Goal: Information Seeking & Learning: Check status

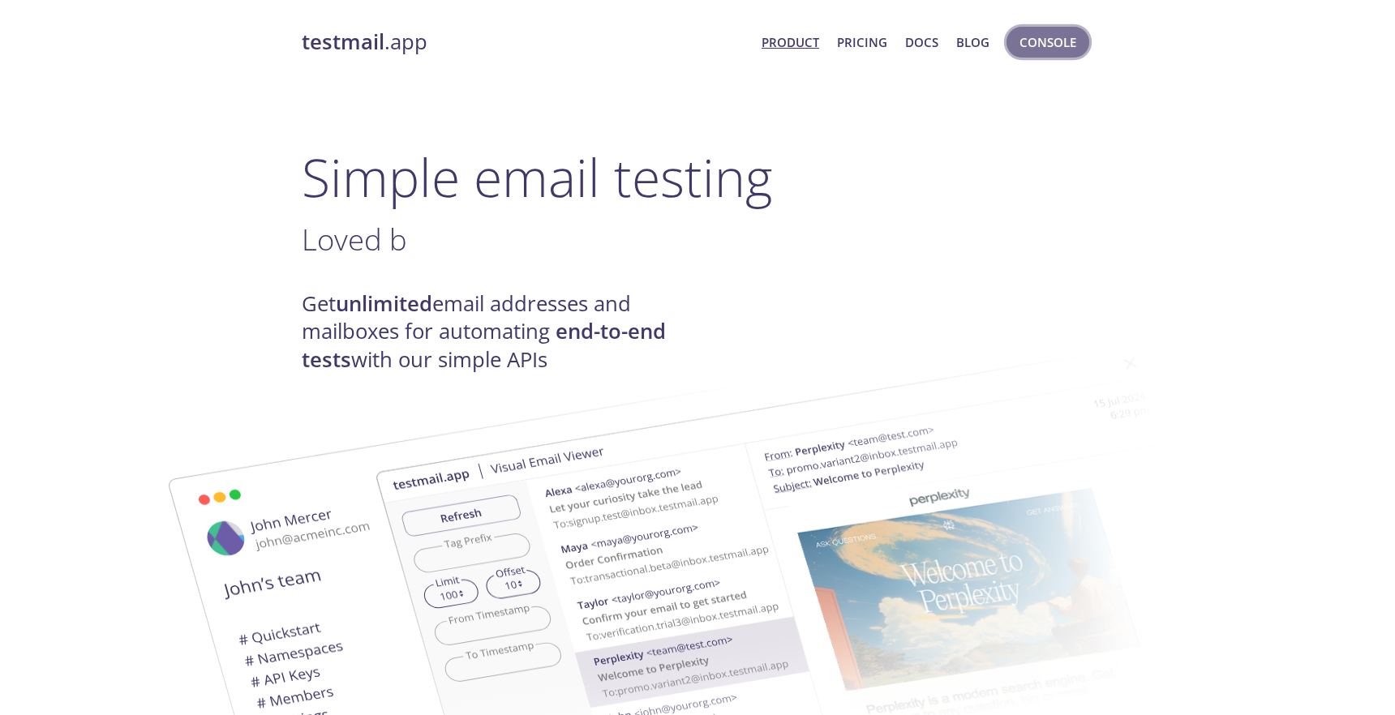
click at [1037, 48] on span "Console" at bounding box center [1047, 42] width 57 height 21
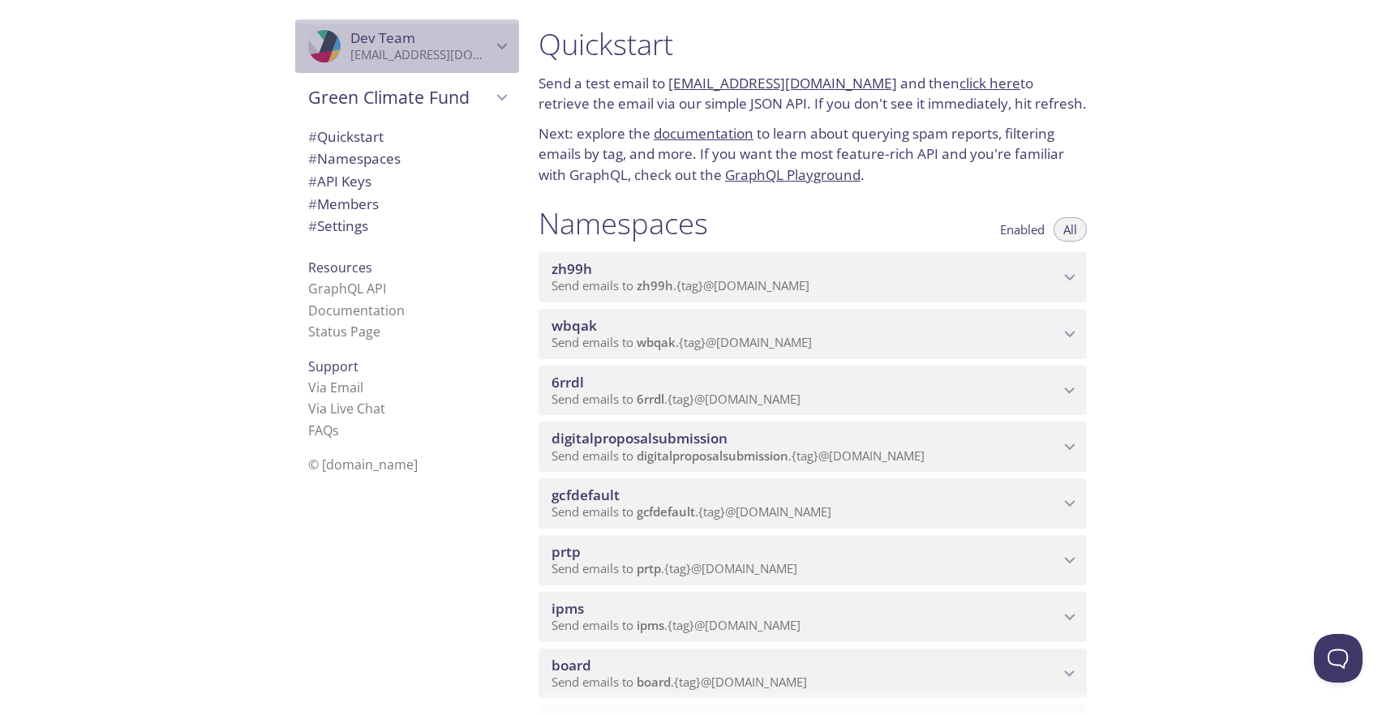
click at [503, 46] on icon "Dev Team" at bounding box center [502, 46] width 11 height 6
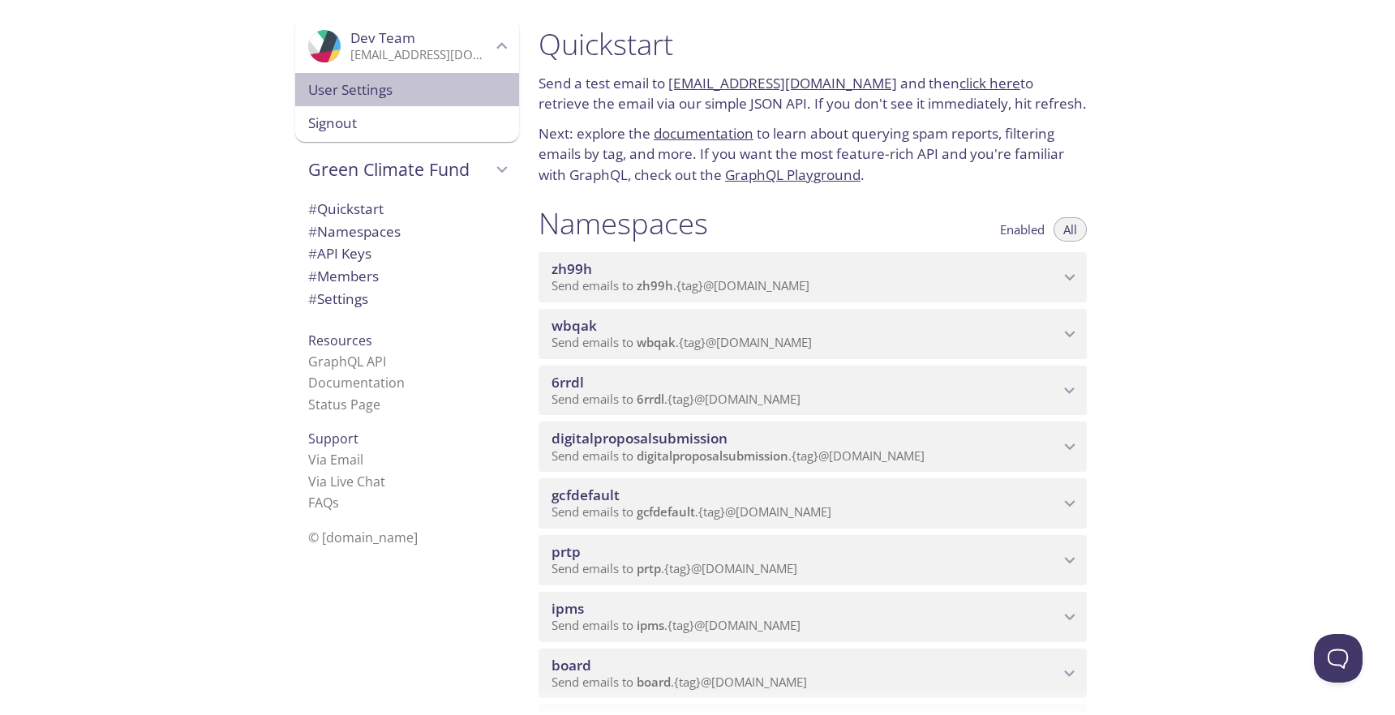
click at [394, 92] on span "User Settings" at bounding box center [407, 89] width 198 height 21
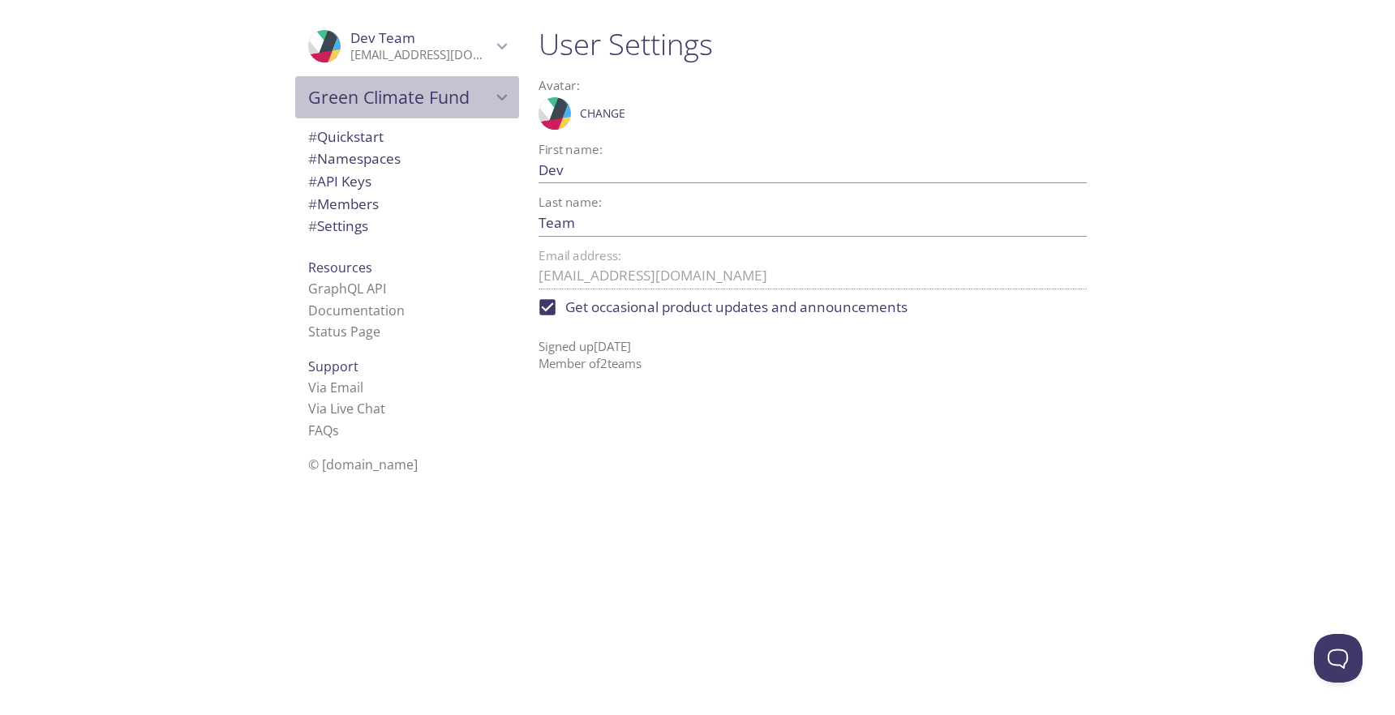
click at [393, 105] on span "Green Climate Fund" at bounding box center [399, 97] width 183 height 23
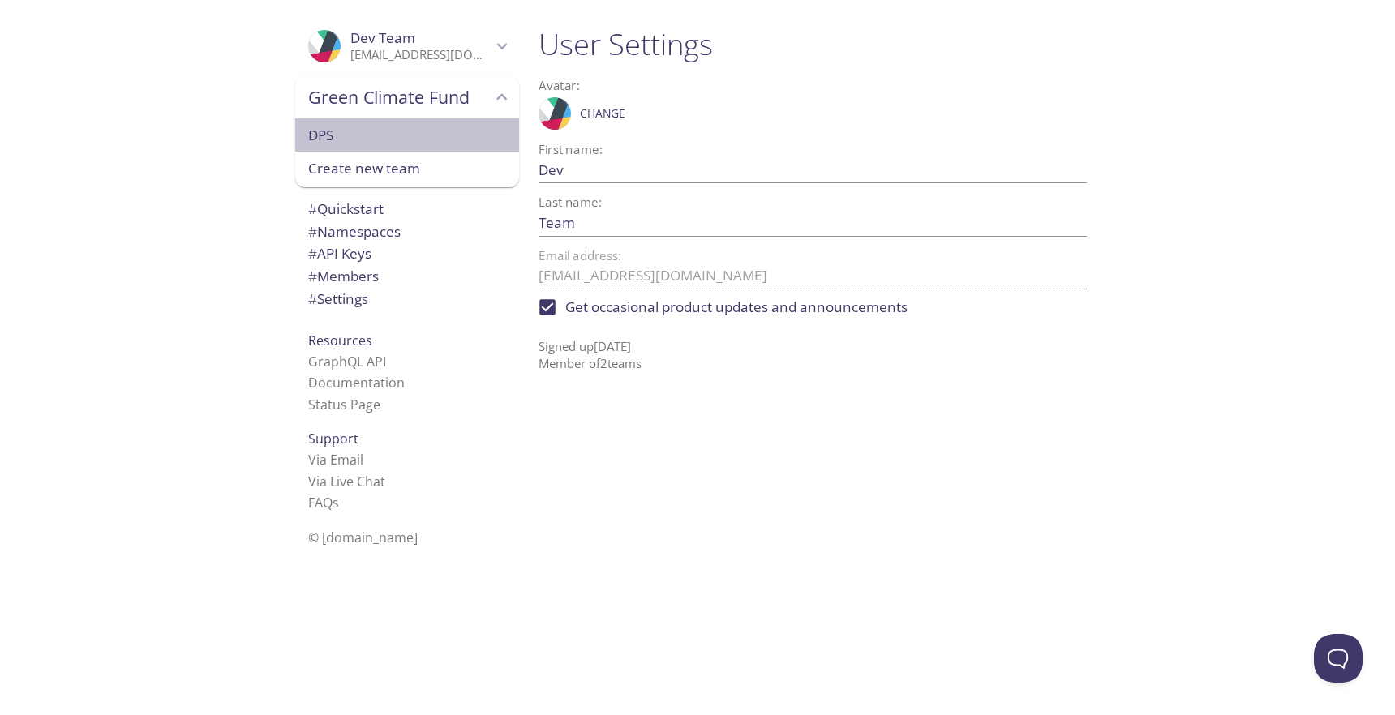
click at [355, 139] on span "DPS" at bounding box center [407, 135] width 198 height 21
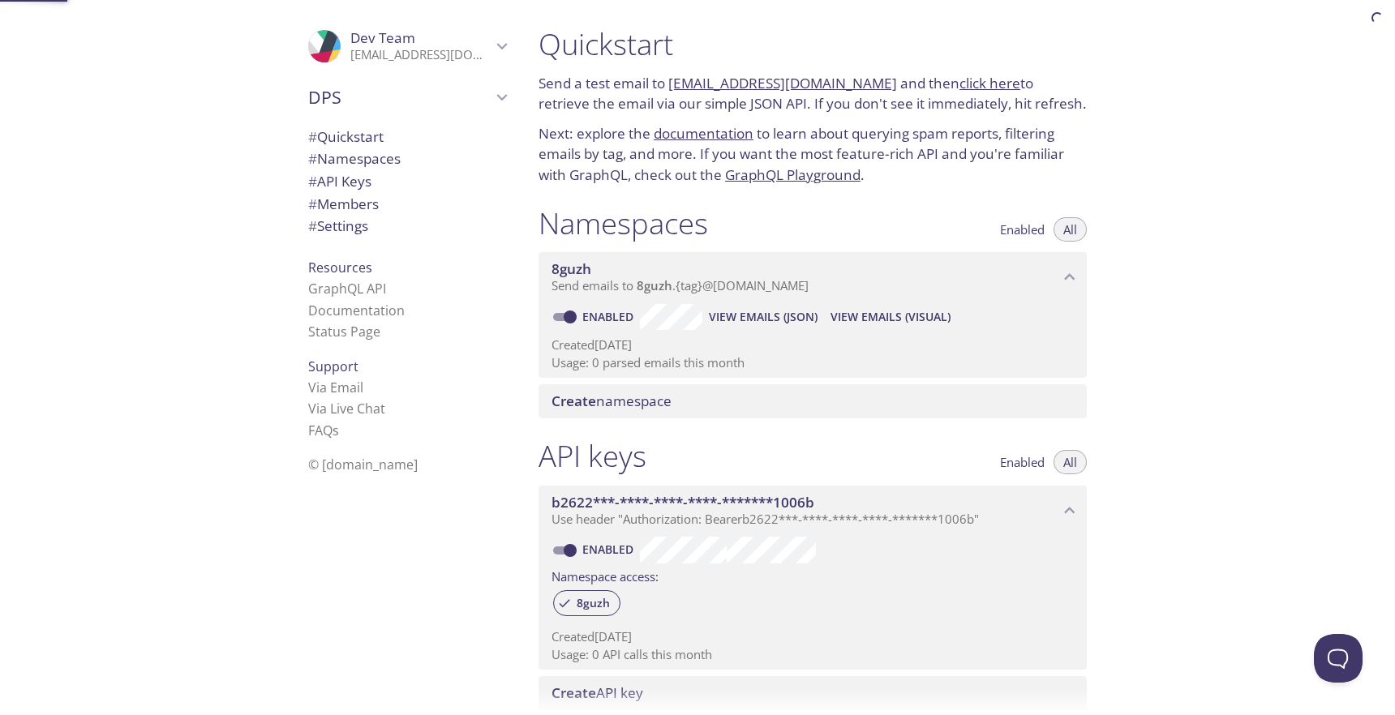
scroll to position [26, 0]
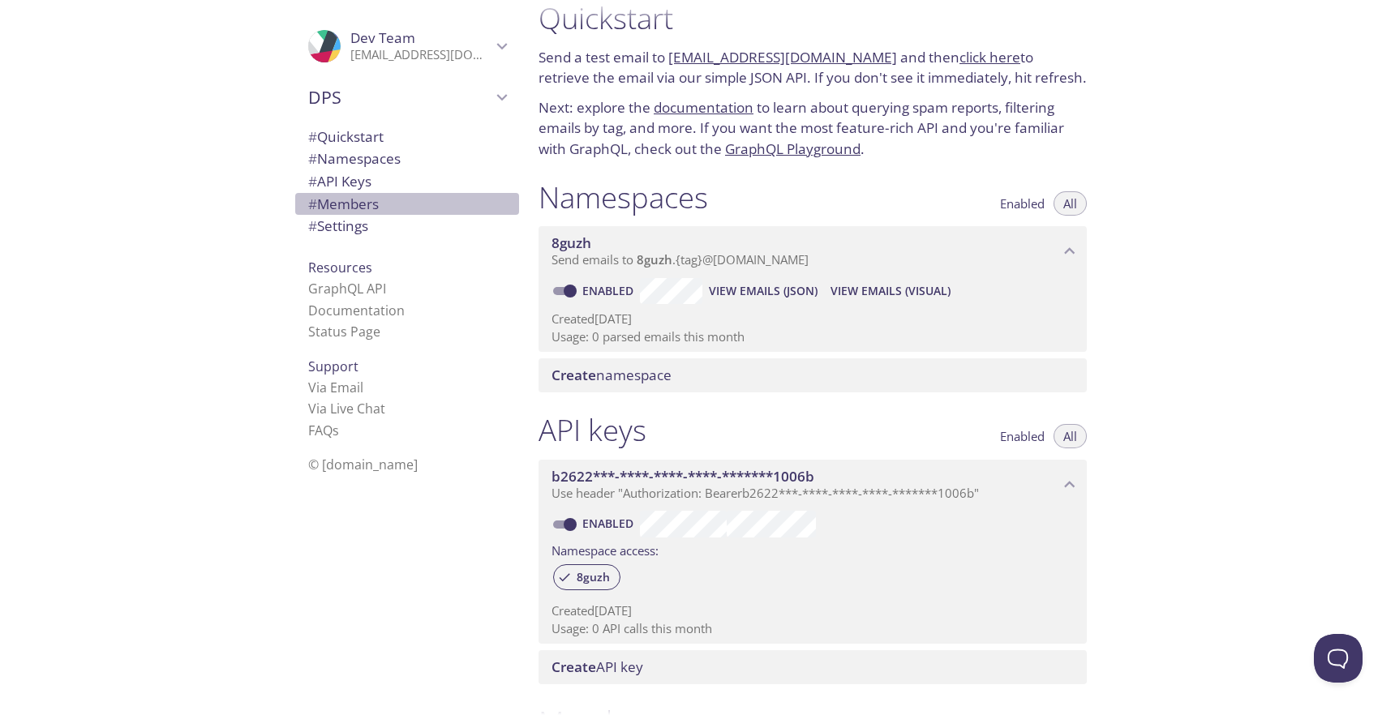
click at [353, 202] on span "# Members" at bounding box center [343, 204] width 71 height 19
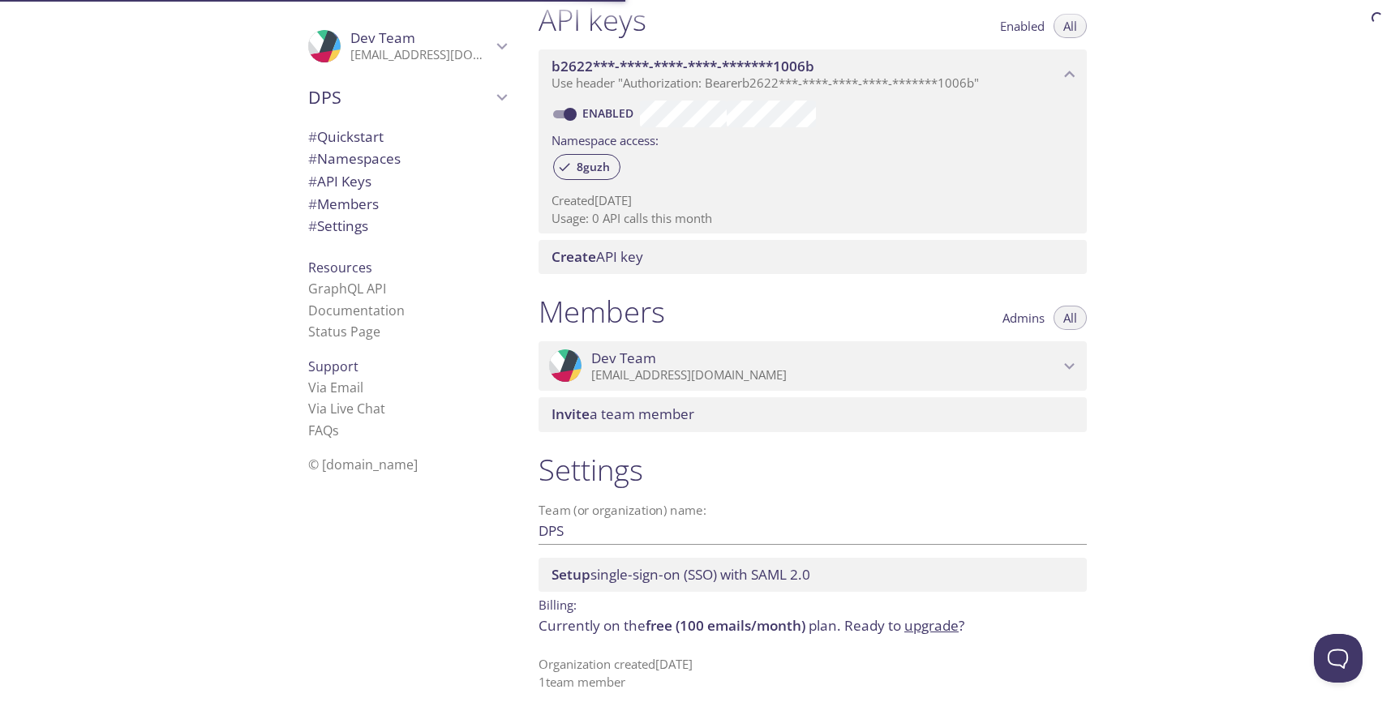
scroll to position [438, 0]
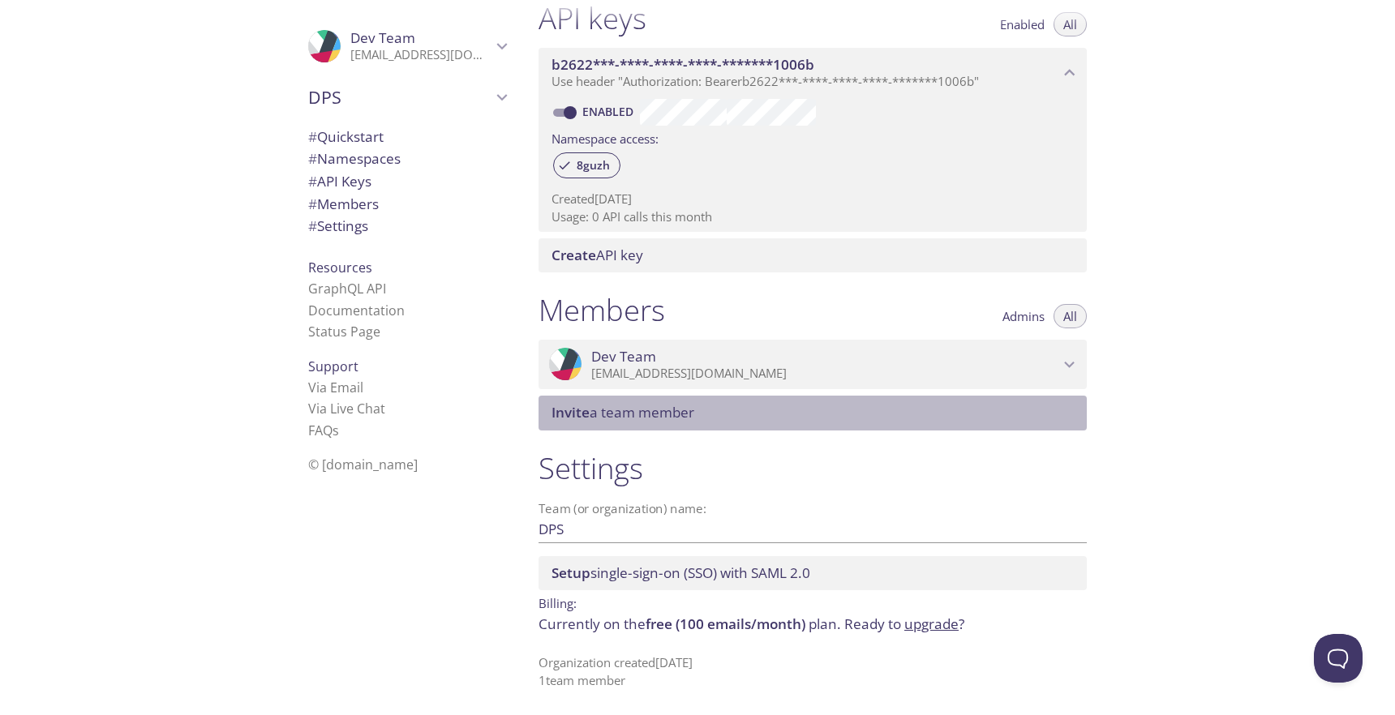
click at [620, 416] on span "Invite a team member" at bounding box center [622, 412] width 143 height 19
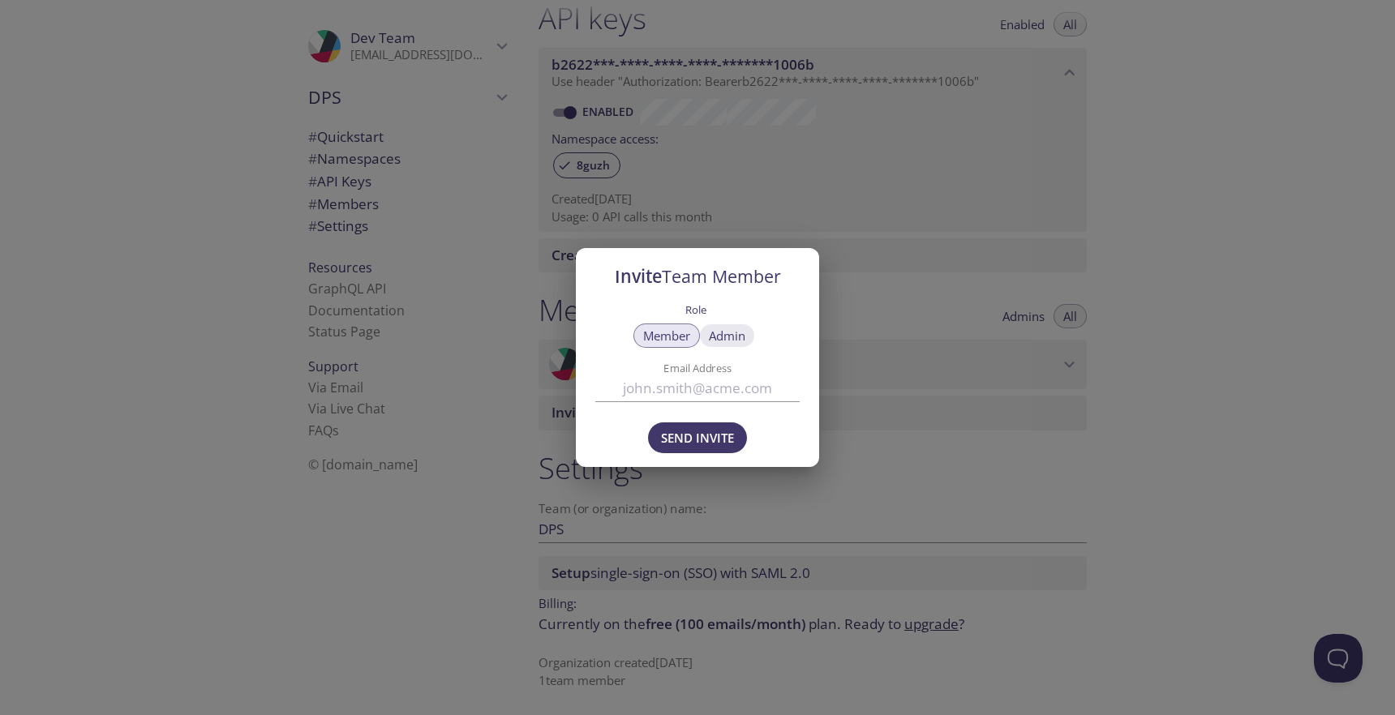
click at [720, 336] on span "Admin" at bounding box center [727, 336] width 36 height 0
click at [665, 336] on span "Member" at bounding box center [666, 336] width 47 height 0
click at [870, 469] on div "Invite Team Member Role Member Admin Email Address Send Invite" at bounding box center [697, 357] width 1395 height 715
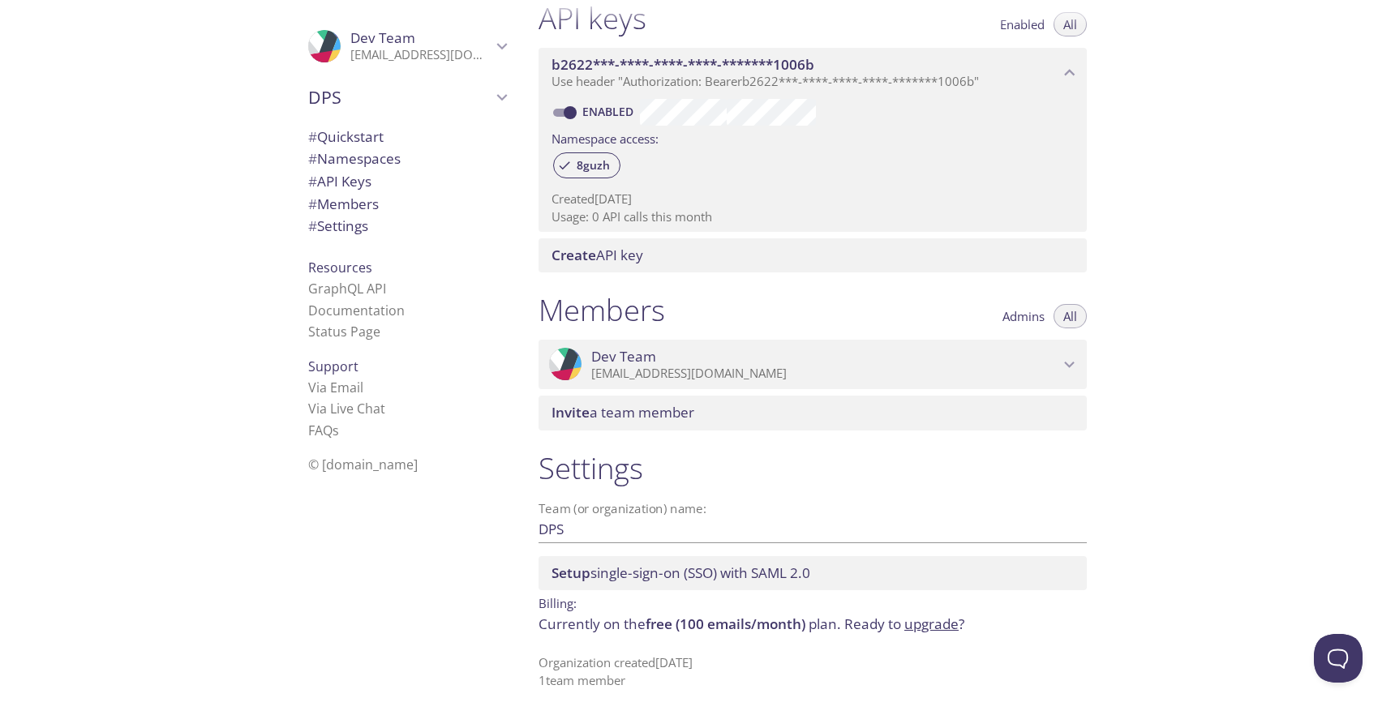
click at [740, 366] on p "[EMAIL_ADDRESS][DOMAIN_NAME]" at bounding box center [825, 374] width 468 height 16
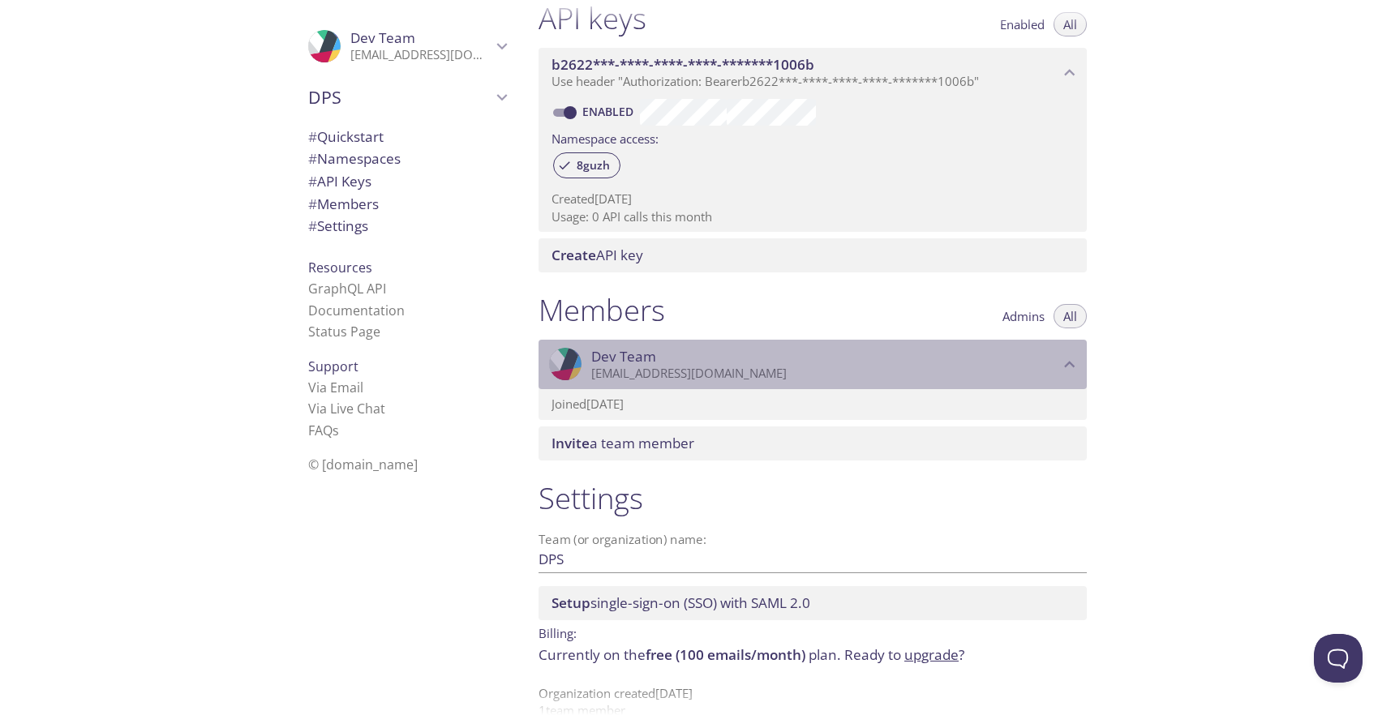
click at [740, 366] on p "[EMAIL_ADDRESS][DOMAIN_NAME]" at bounding box center [825, 374] width 468 height 16
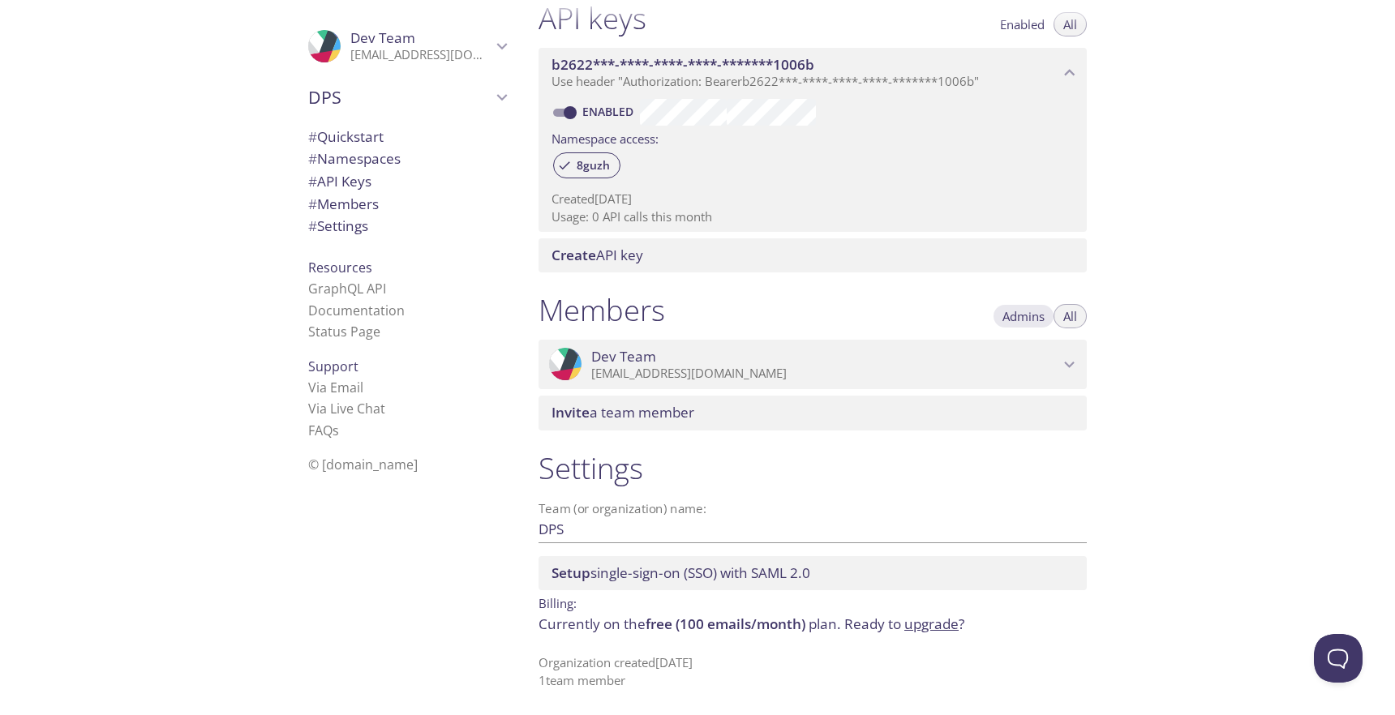
click at [1024, 316] on span "Admins" at bounding box center [1023, 316] width 42 height 0
click at [1066, 316] on span "All" at bounding box center [1070, 316] width 14 height 0
click at [438, 96] on span "DPS" at bounding box center [399, 97] width 183 height 23
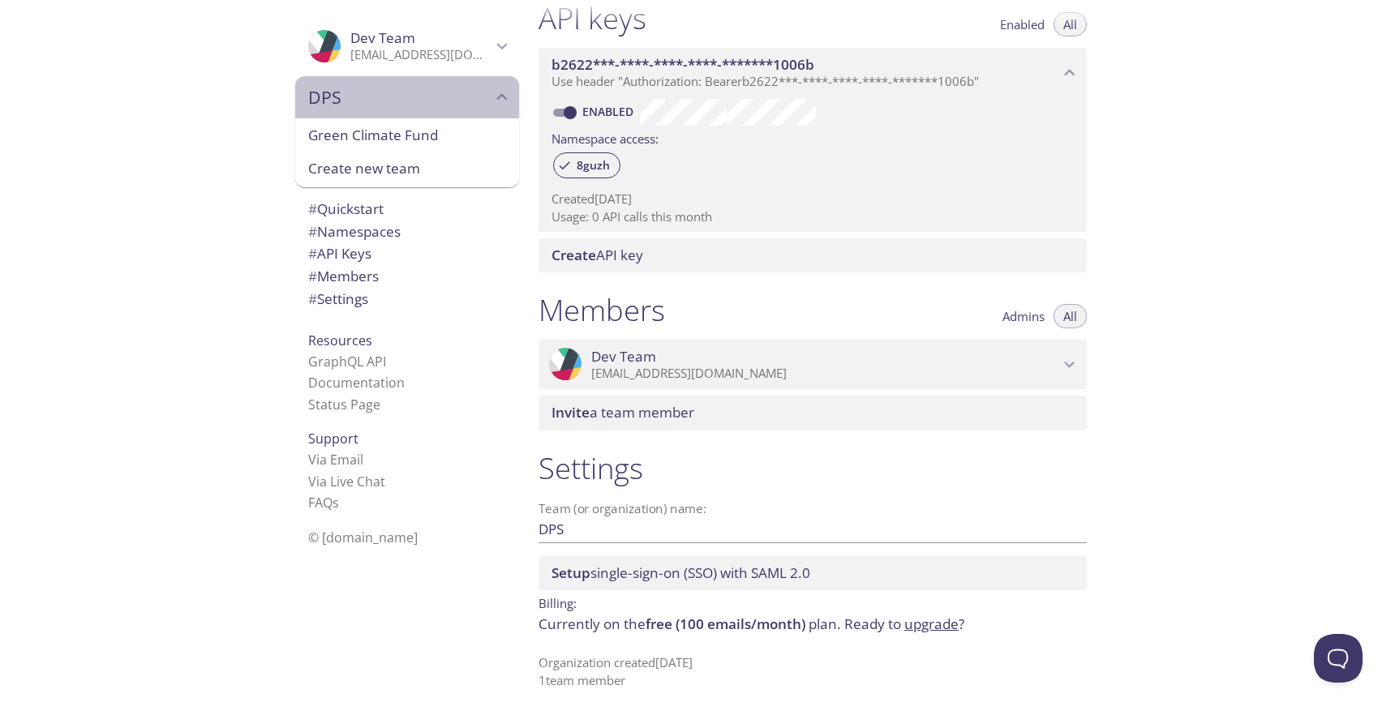
click at [441, 101] on span "DPS" at bounding box center [399, 97] width 183 height 23
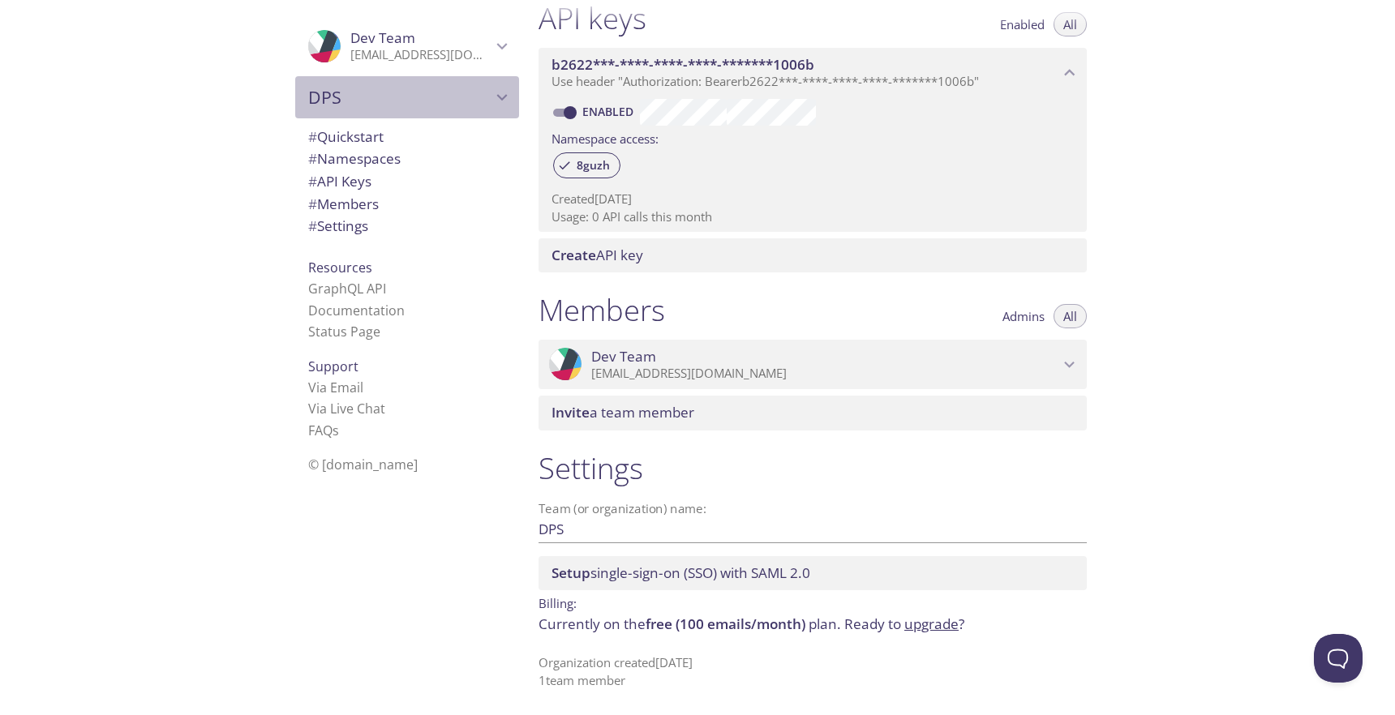
click at [441, 101] on span "DPS" at bounding box center [399, 97] width 183 height 23
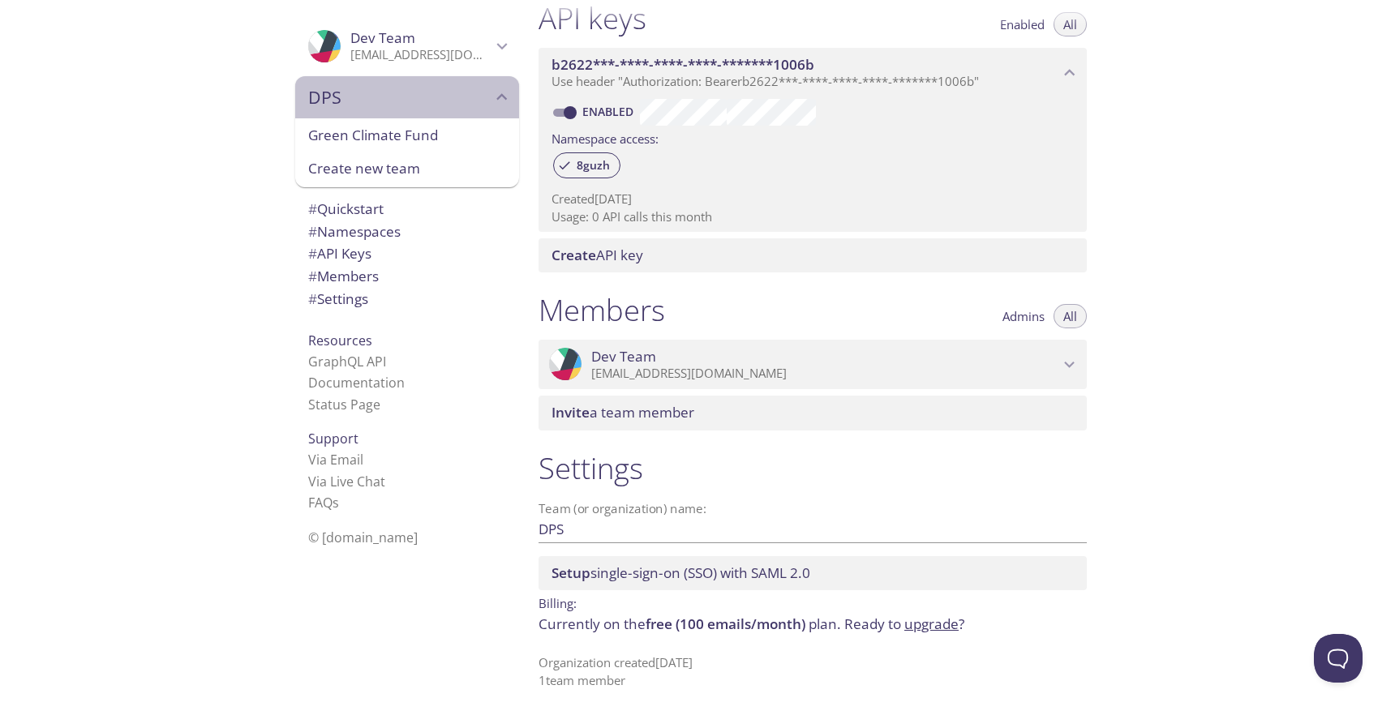
click at [433, 107] on span "DPS" at bounding box center [399, 97] width 183 height 23
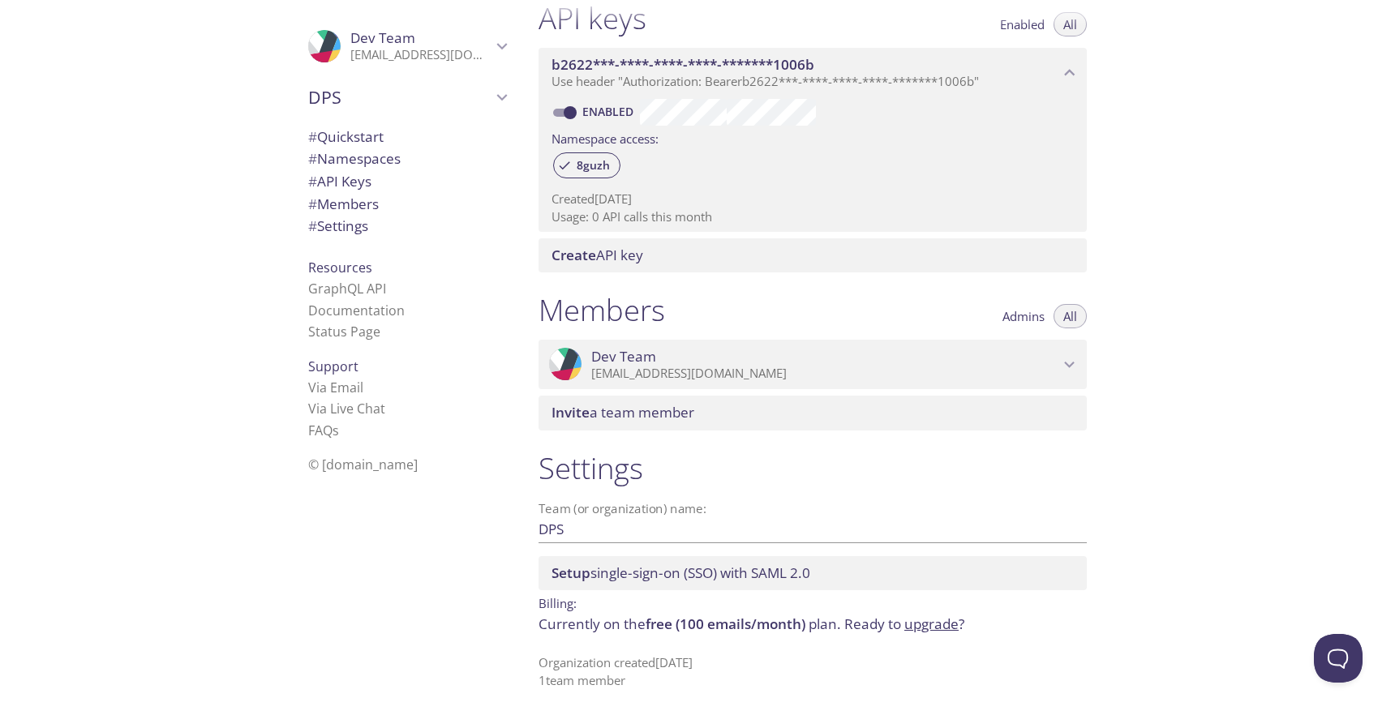
scroll to position [0, 0]
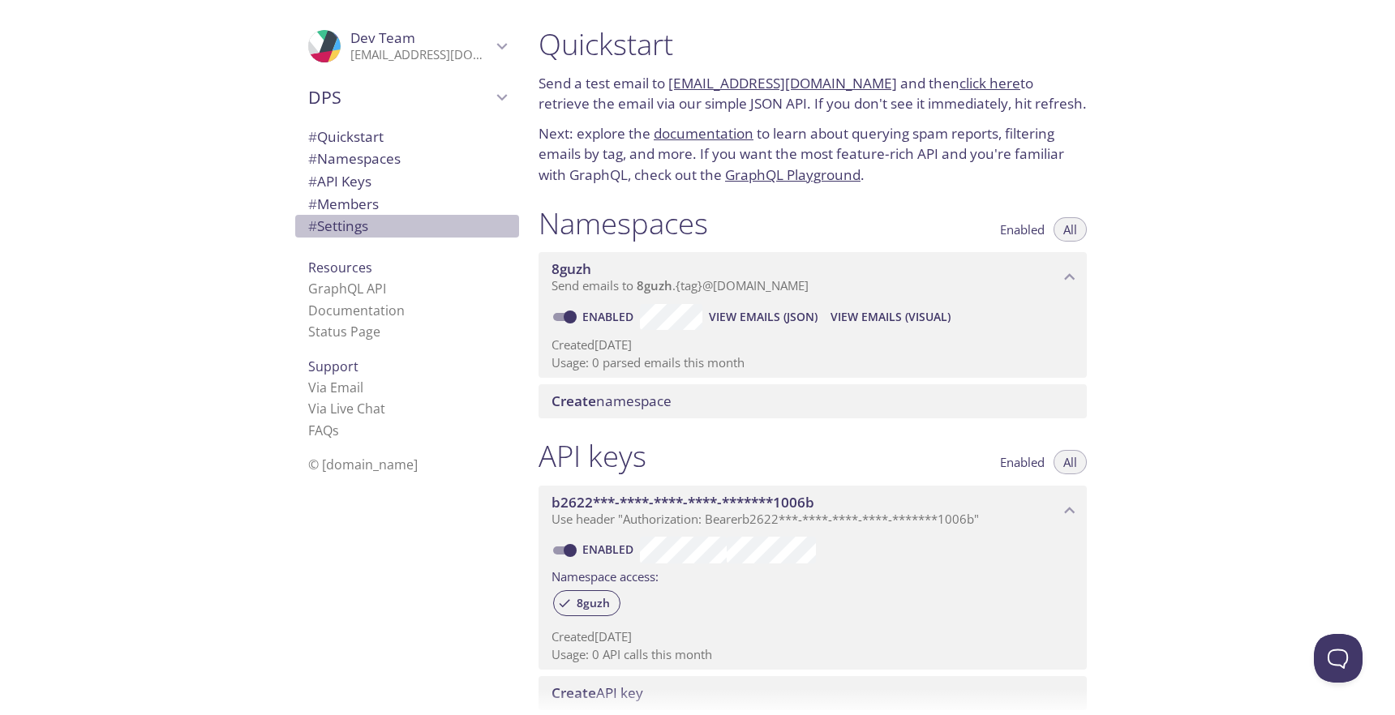
click at [361, 224] on span "# Settings" at bounding box center [338, 226] width 60 height 19
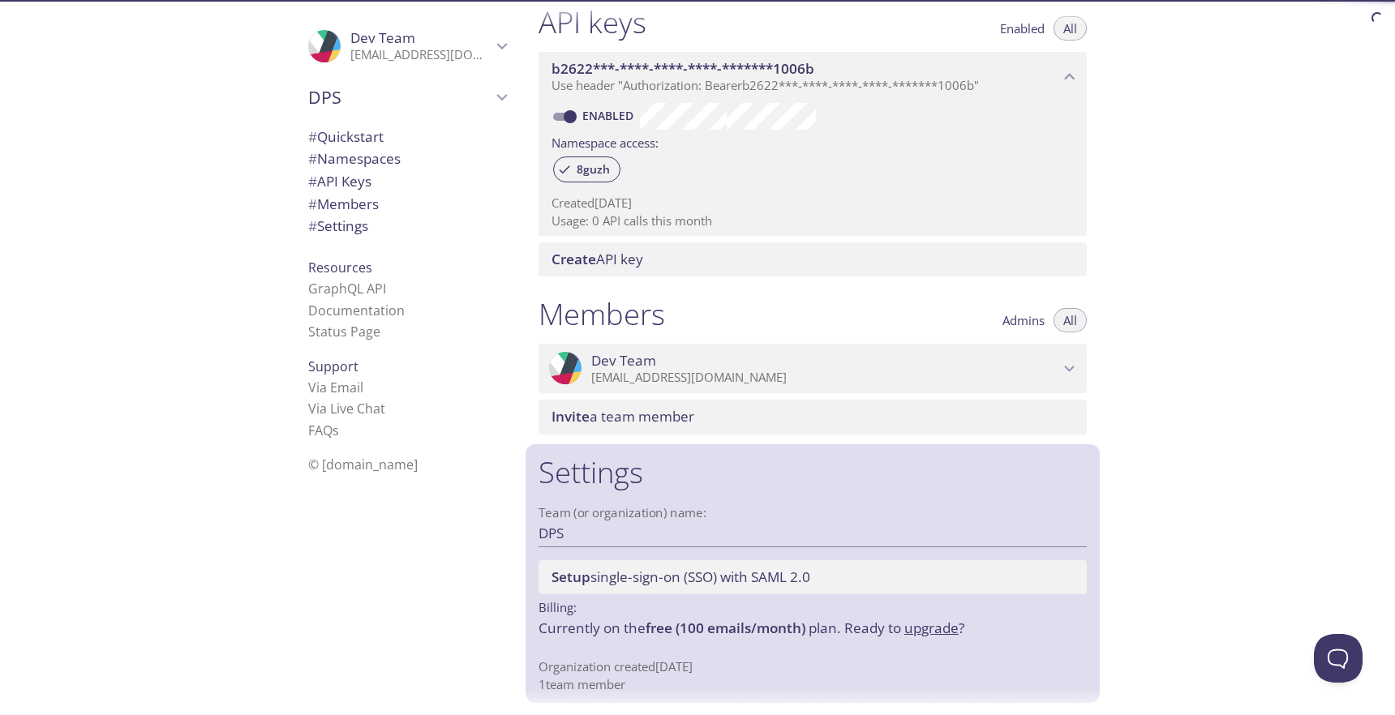
scroll to position [438, 0]
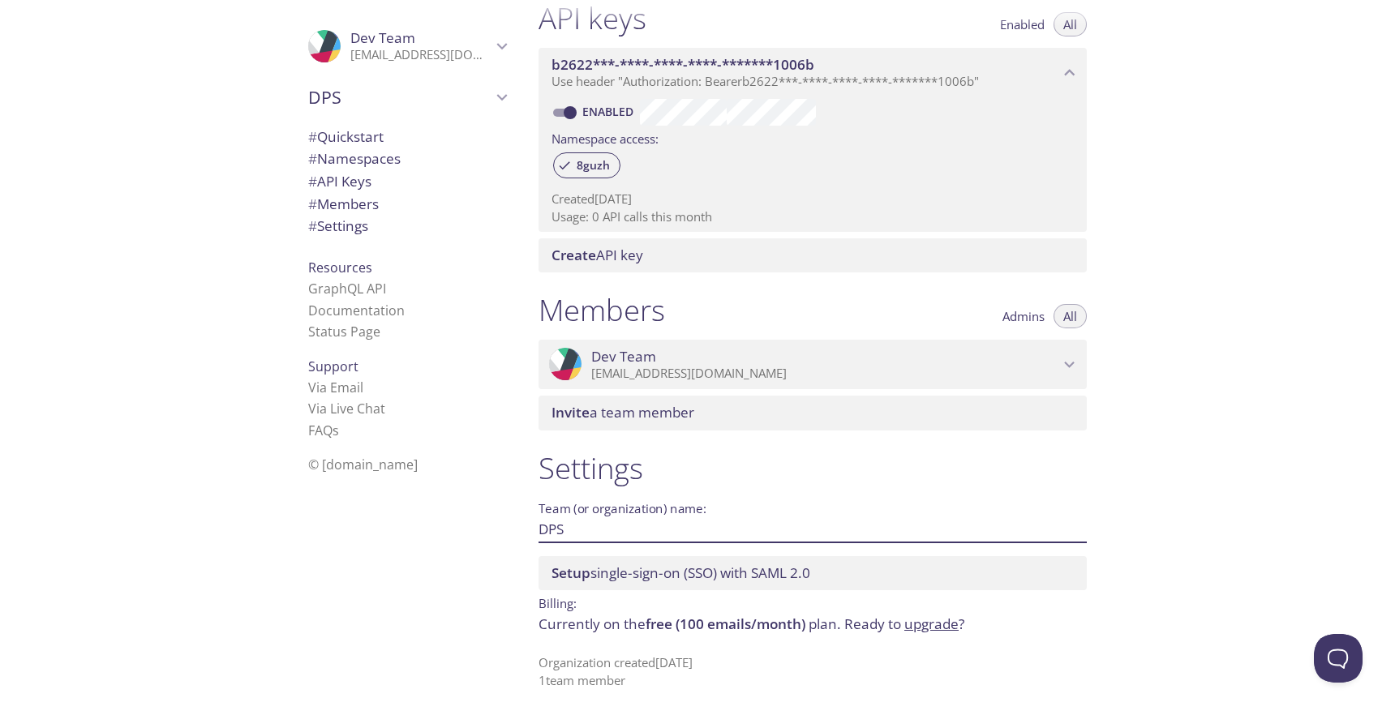
click at [635, 538] on input "DPS" at bounding box center [786, 529] width 496 height 27
type input "f"
click at [701, 534] on input "GPP" at bounding box center [786, 529] width 496 height 27
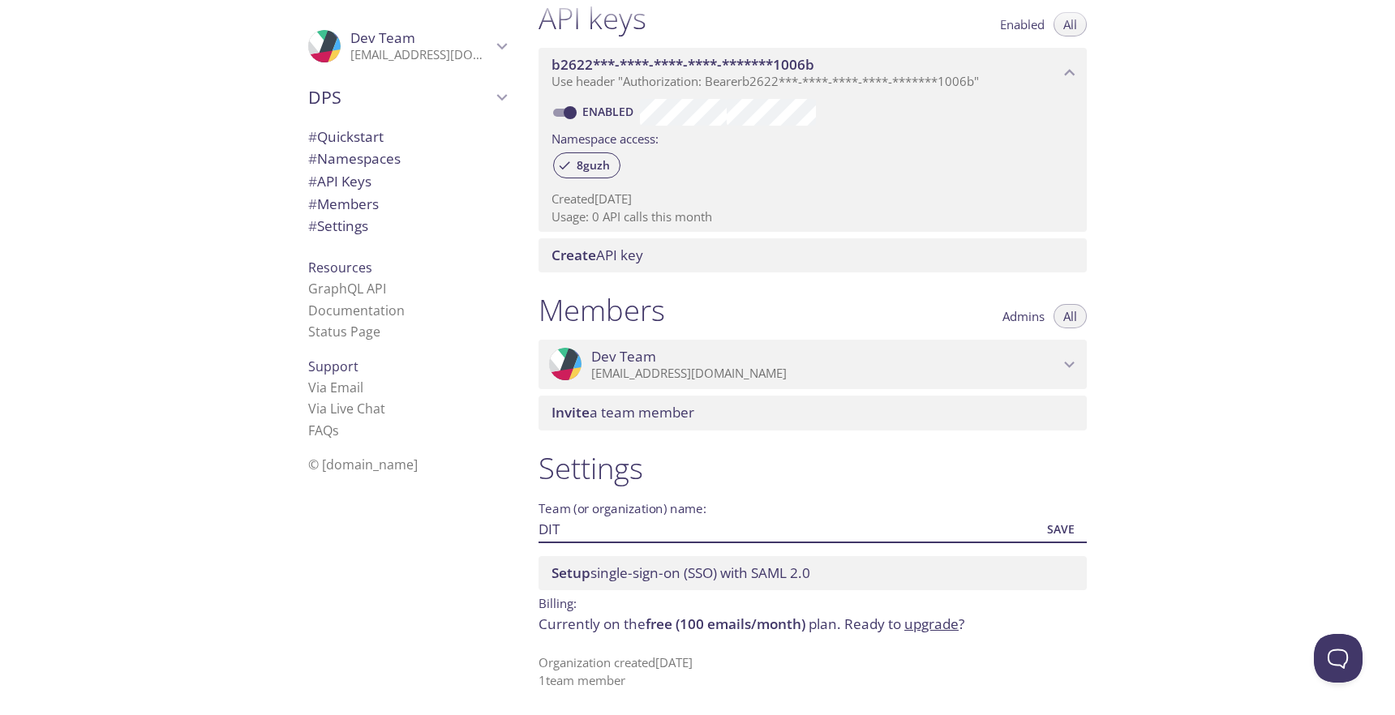
type input "DIT"
click at [1056, 531] on span "Save" at bounding box center [1061, 529] width 44 height 19
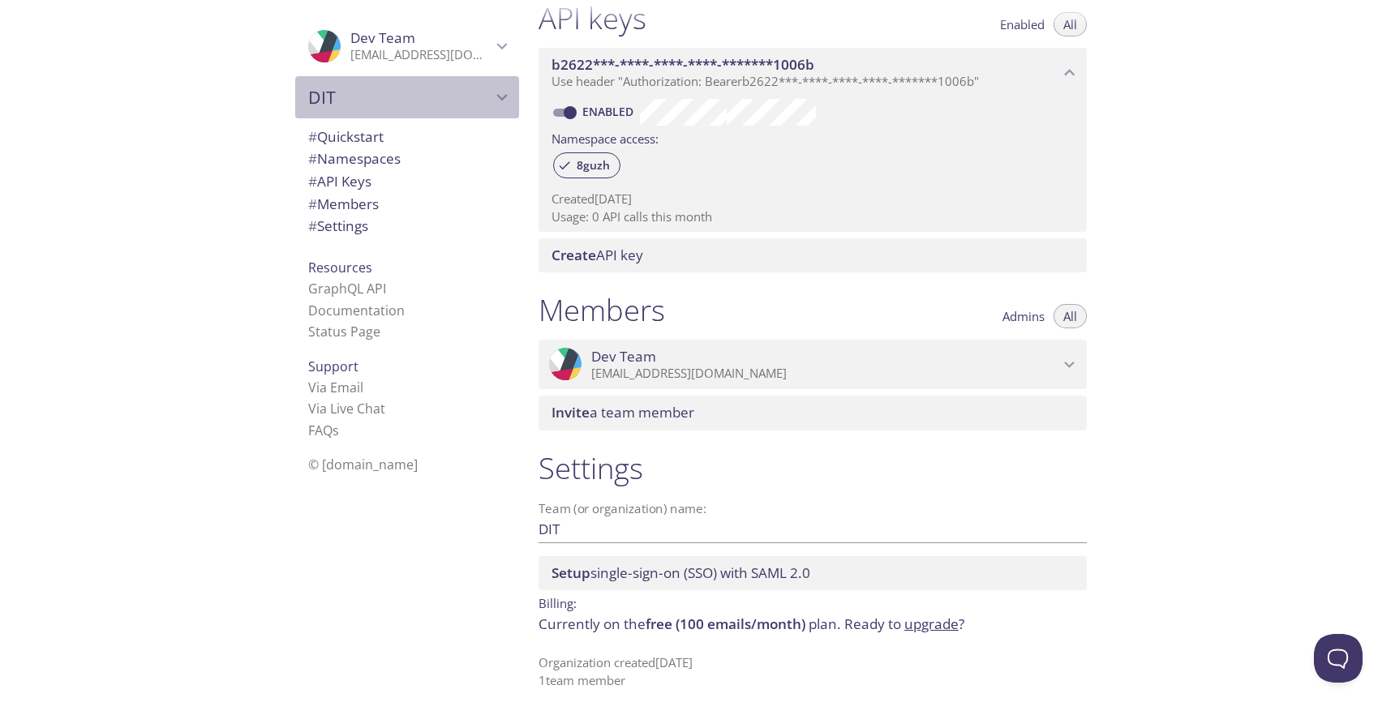
click at [457, 94] on span "DIT" at bounding box center [399, 97] width 183 height 23
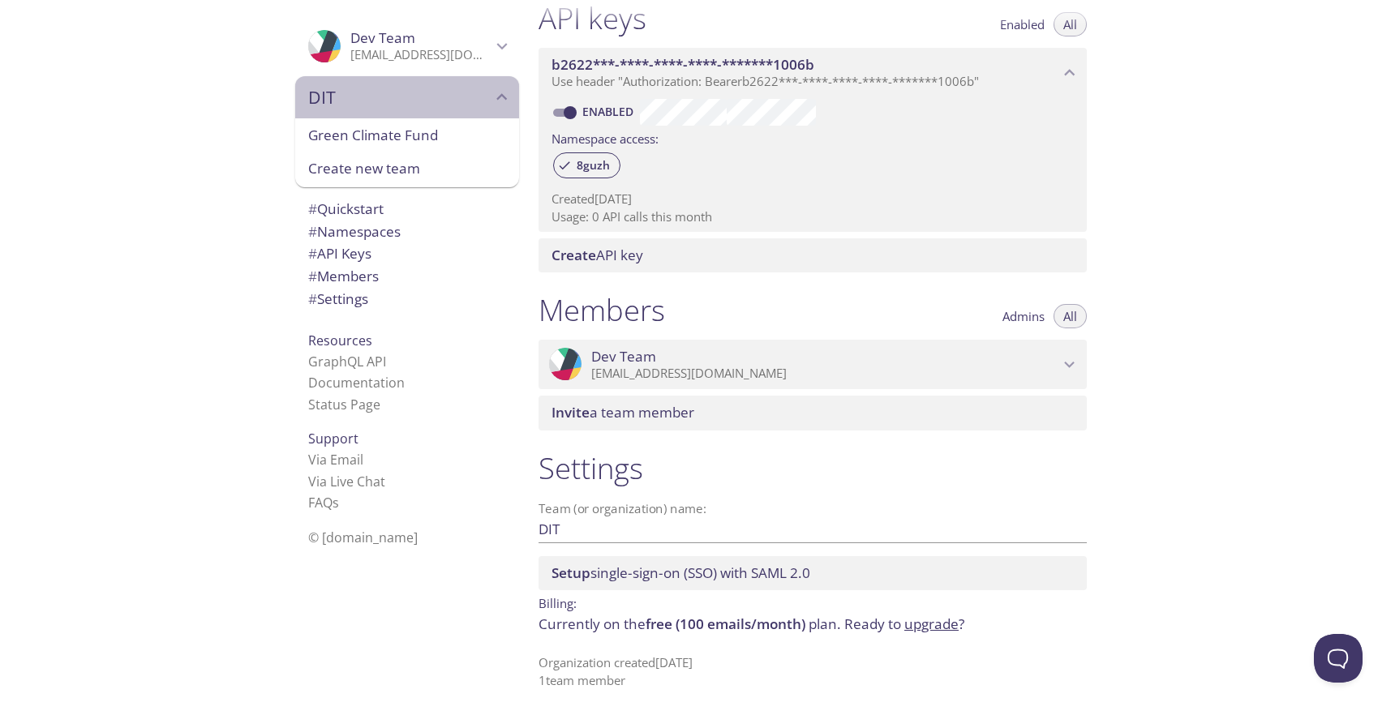
click at [457, 94] on span "DIT" at bounding box center [399, 97] width 183 height 23
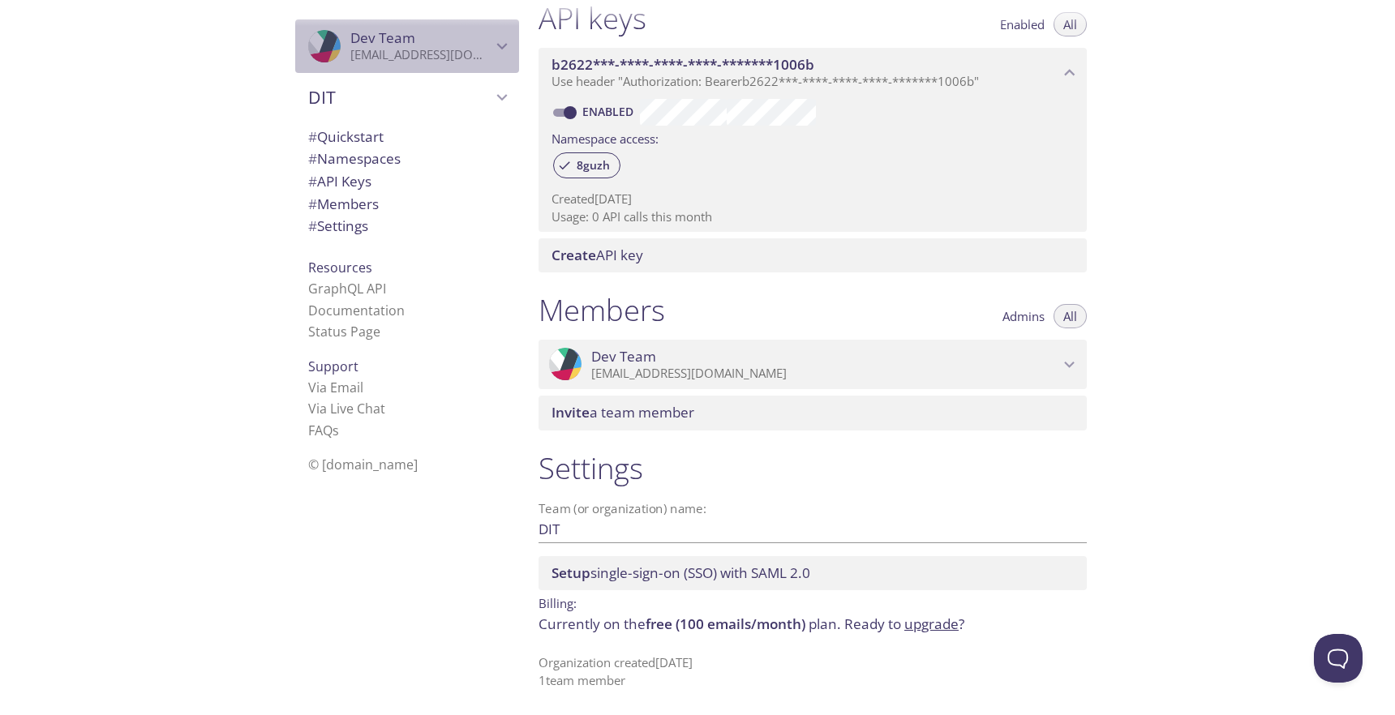
click at [459, 45] on span "Dev Team" at bounding box center [420, 38] width 141 height 18
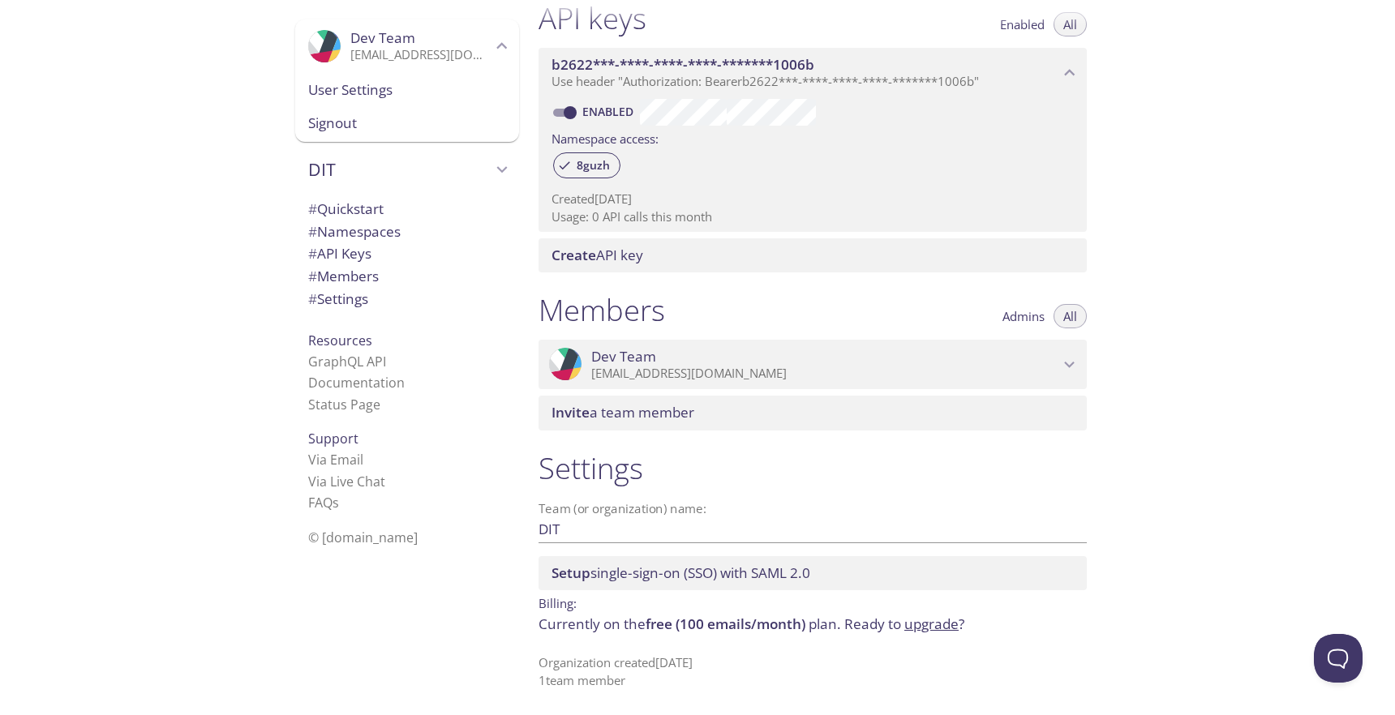
click at [430, 87] on span "User Settings" at bounding box center [407, 89] width 198 height 21
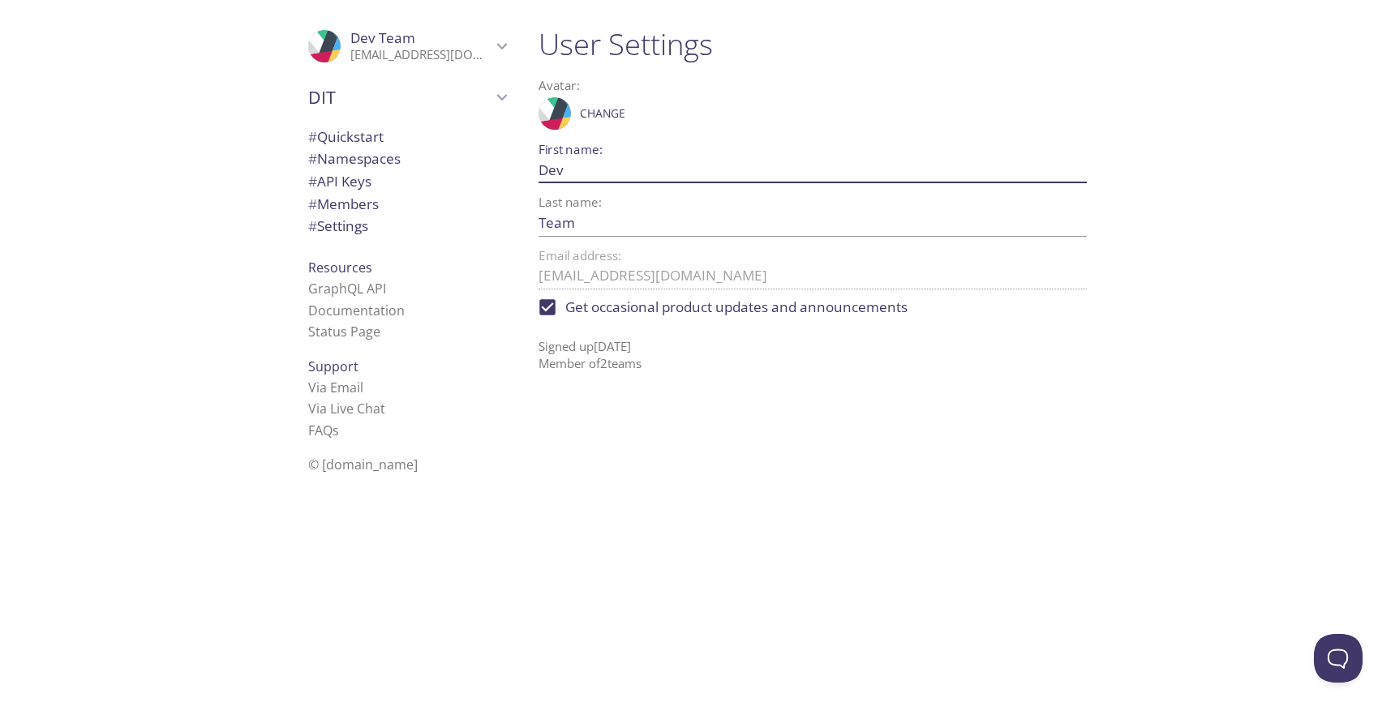
click at [558, 165] on input "Dev" at bounding box center [786, 170] width 496 height 27
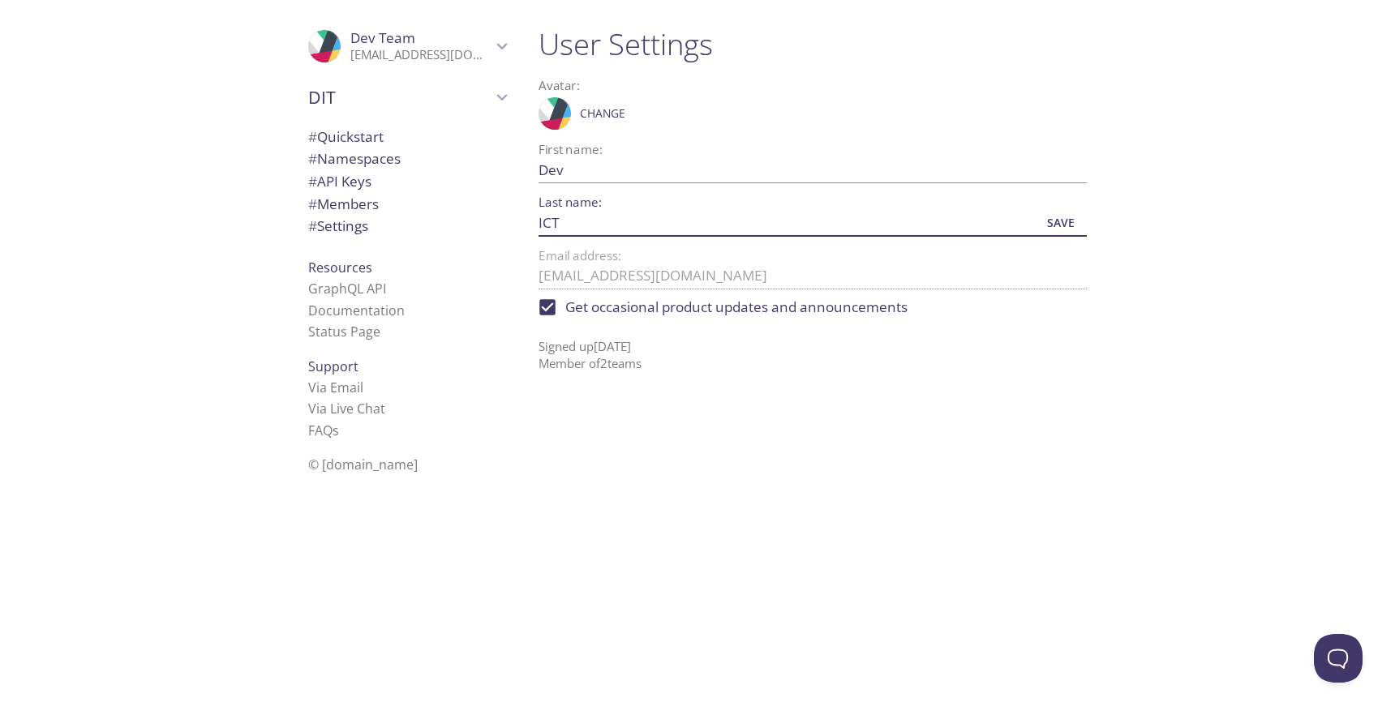
type input "ICT"
click at [1068, 224] on span "Save" at bounding box center [1061, 222] width 44 height 19
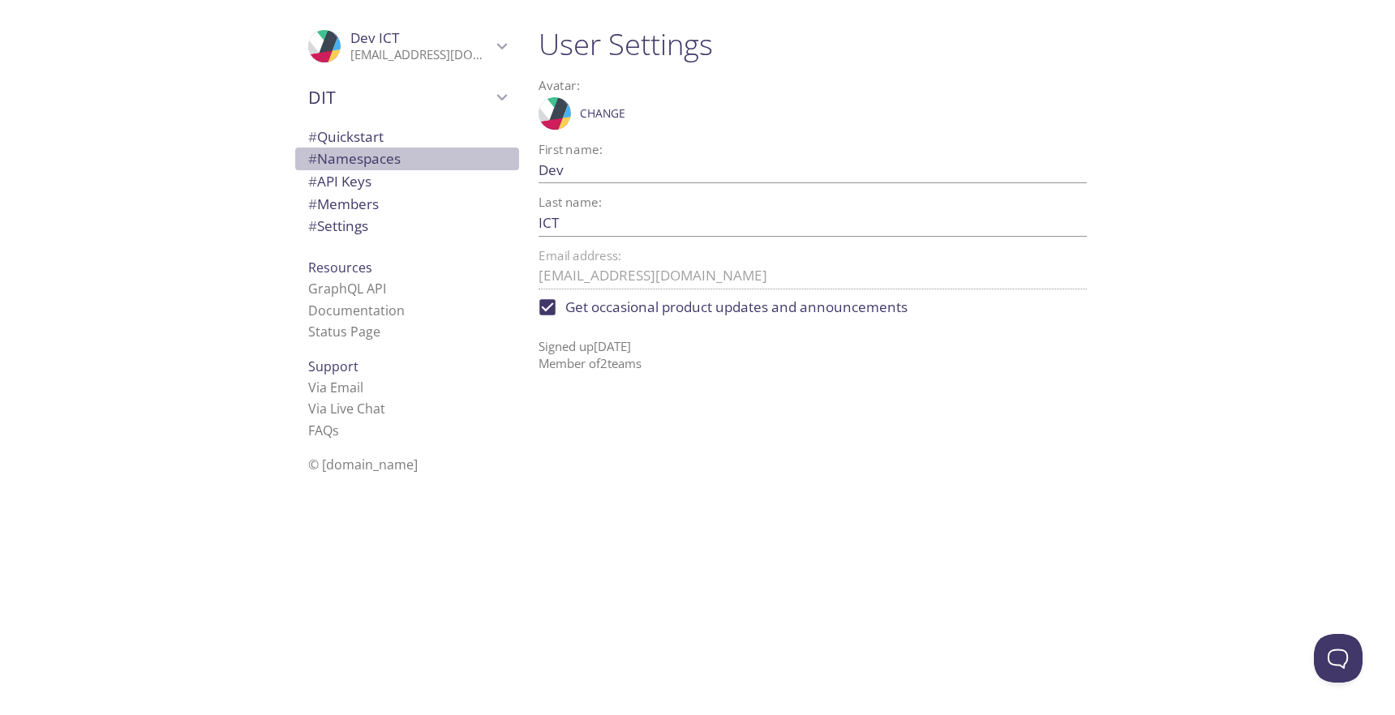
click at [382, 161] on span "# Namespaces" at bounding box center [354, 158] width 92 height 19
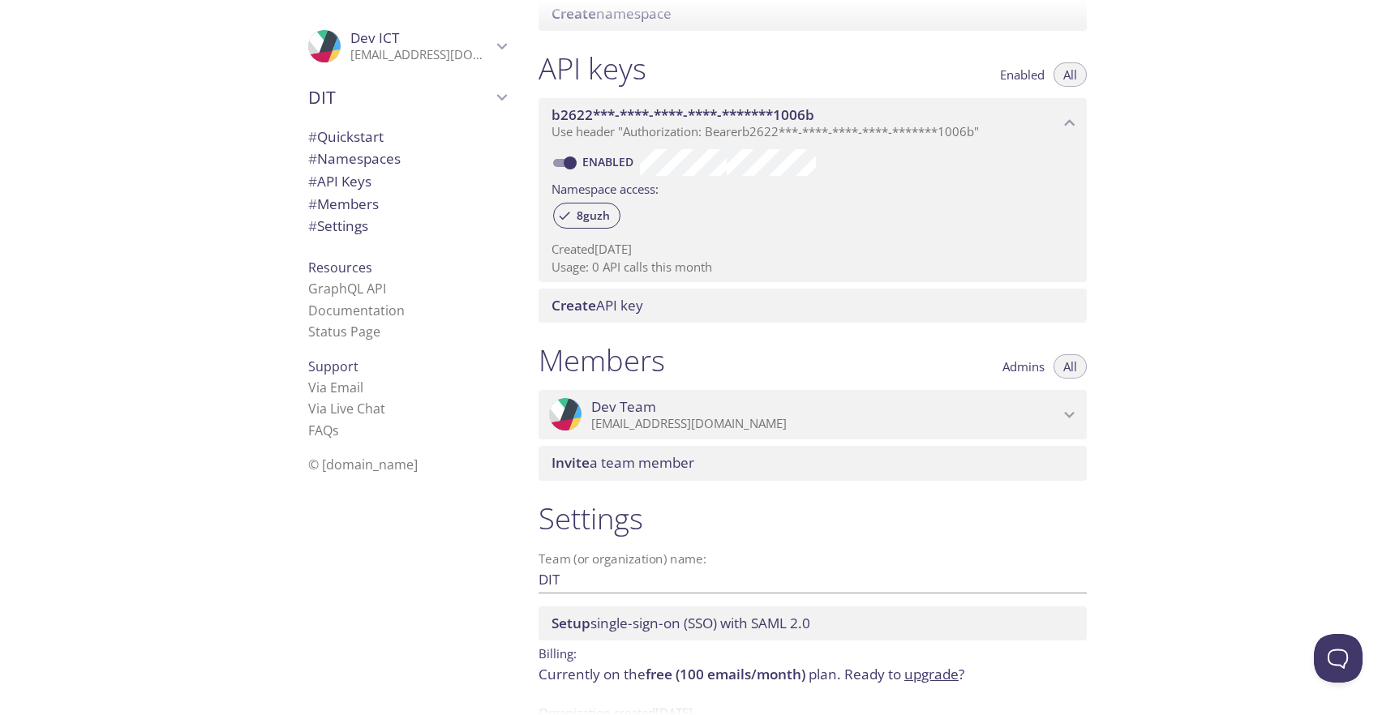
scroll to position [438, 0]
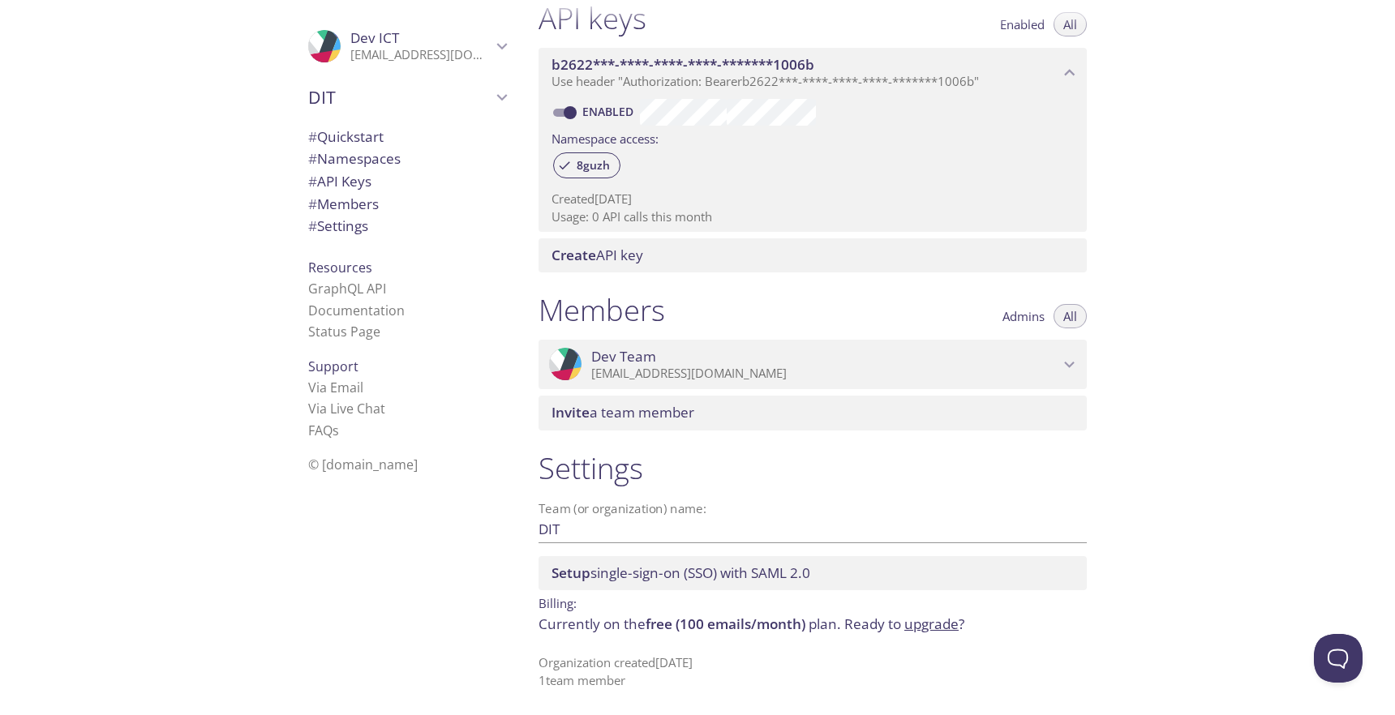
click at [397, 47] on p "[EMAIL_ADDRESS][DOMAIN_NAME]" at bounding box center [420, 55] width 141 height 16
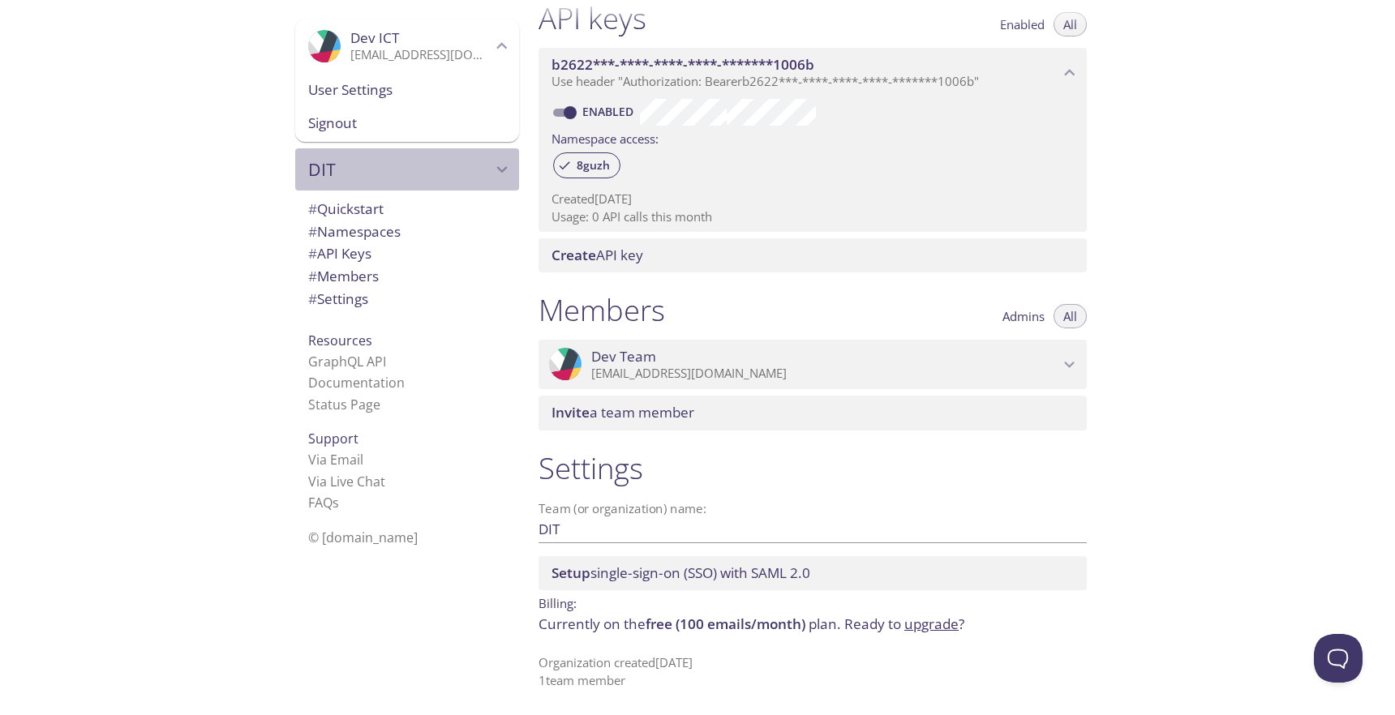
click at [376, 169] on span "DIT" at bounding box center [399, 169] width 183 height 23
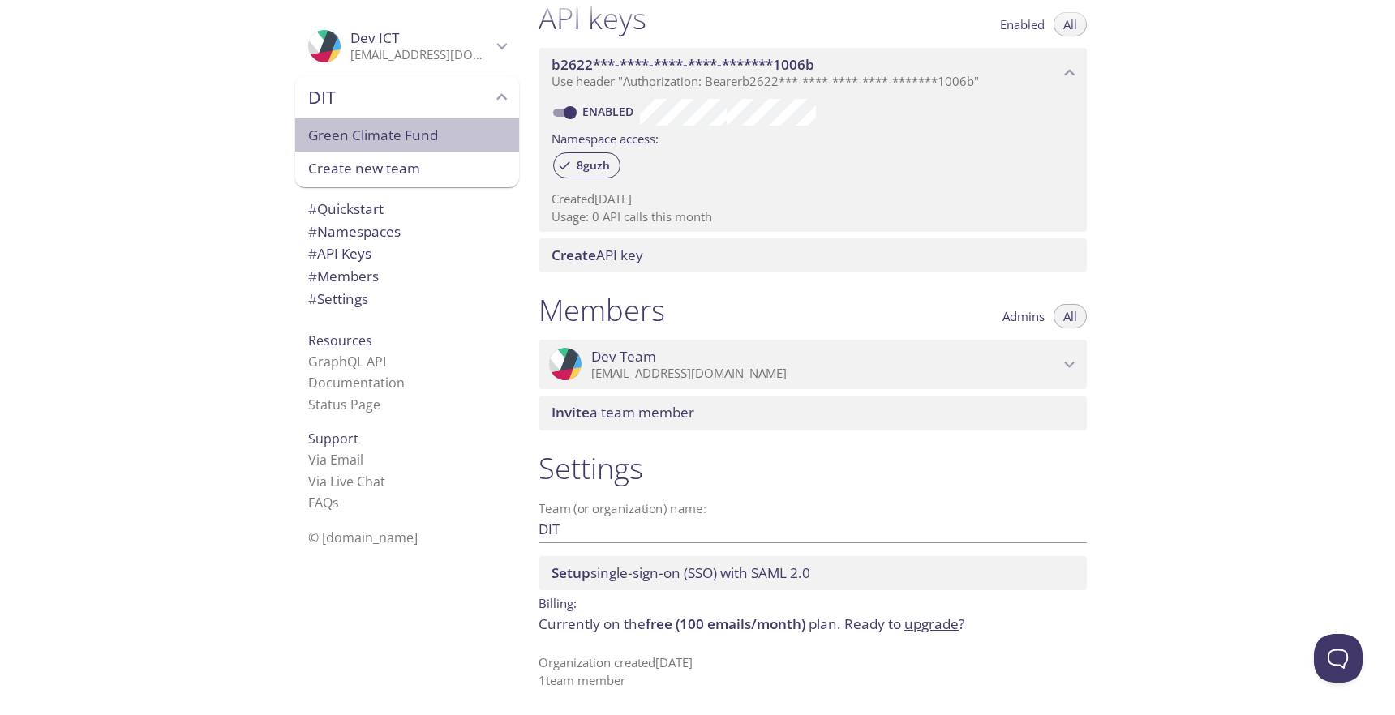
click at [392, 137] on span "Green Climate Fund" at bounding box center [407, 135] width 198 height 21
type input "Green Climate Fund"
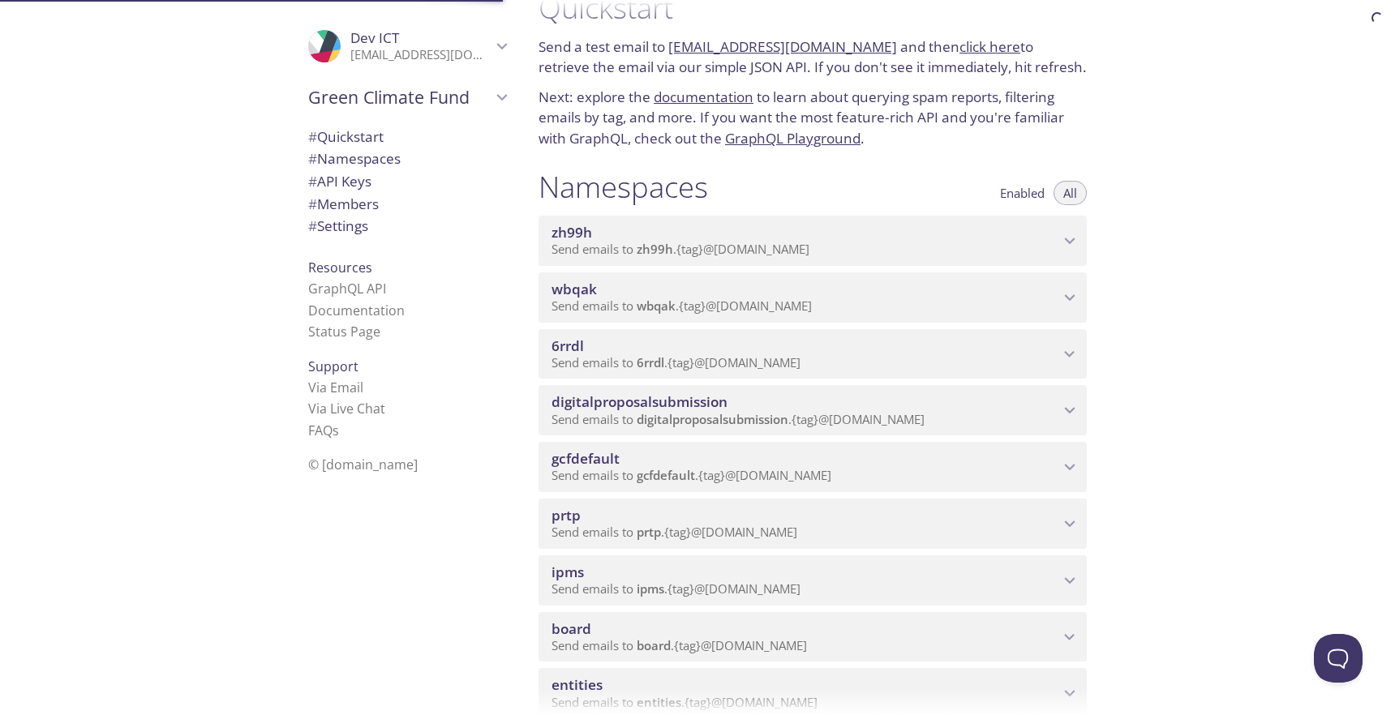
scroll to position [26, 0]
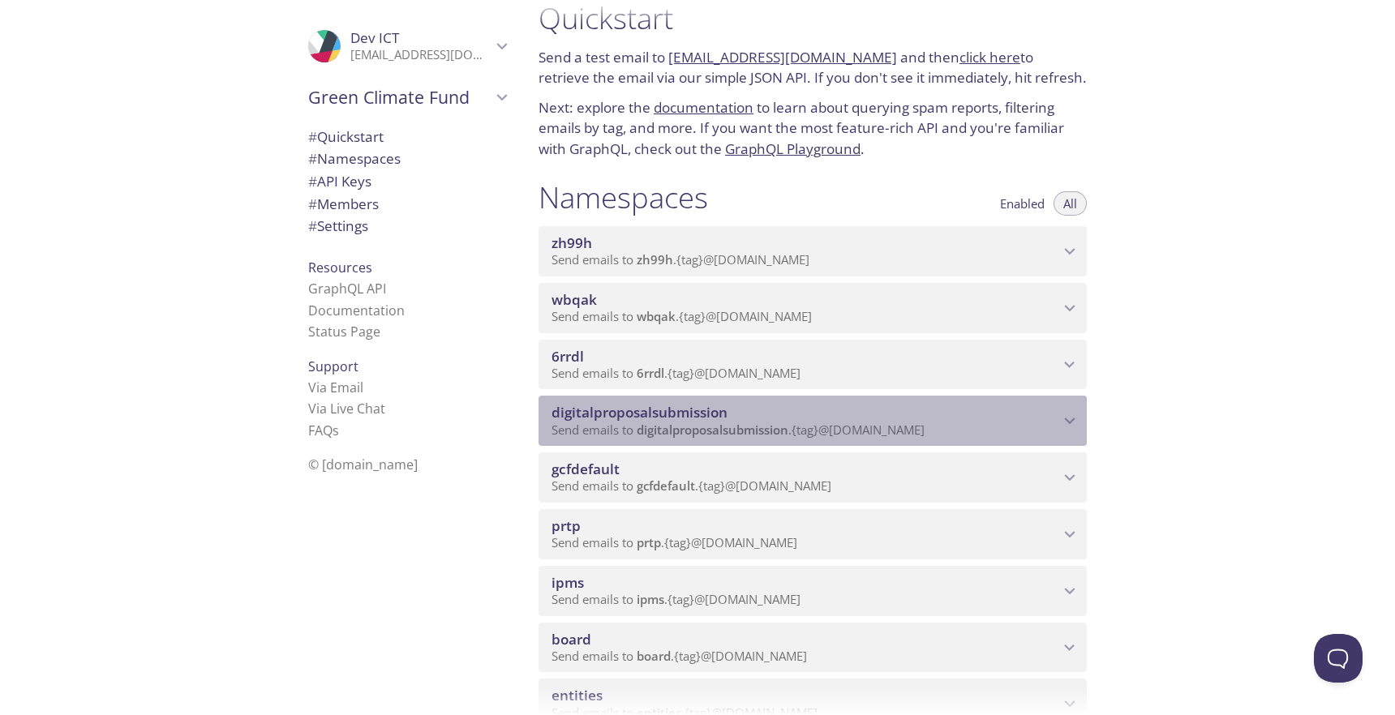
click at [585, 422] on span "digitalproposalsubmission" at bounding box center [639, 412] width 176 height 19
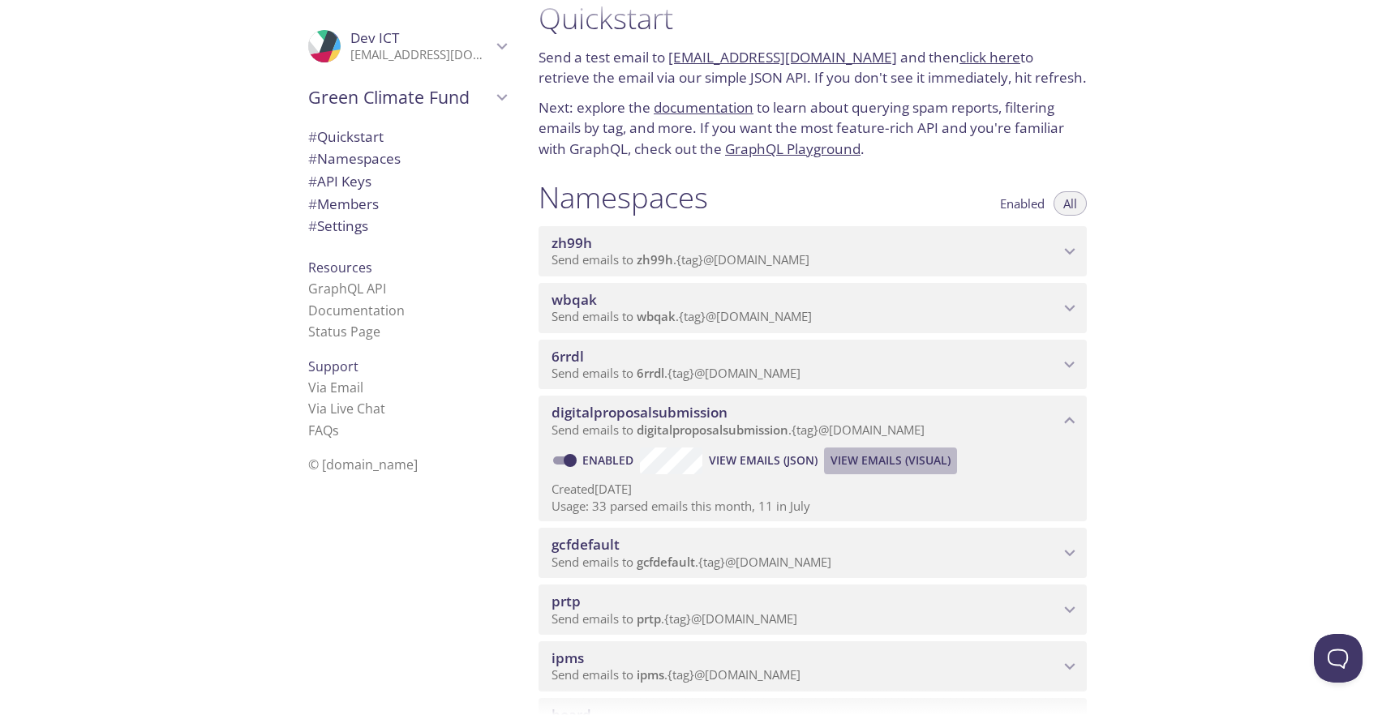
click at [873, 470] on span "View Emails (Visual)" at bounding box center [890, 460] width 120 height 19
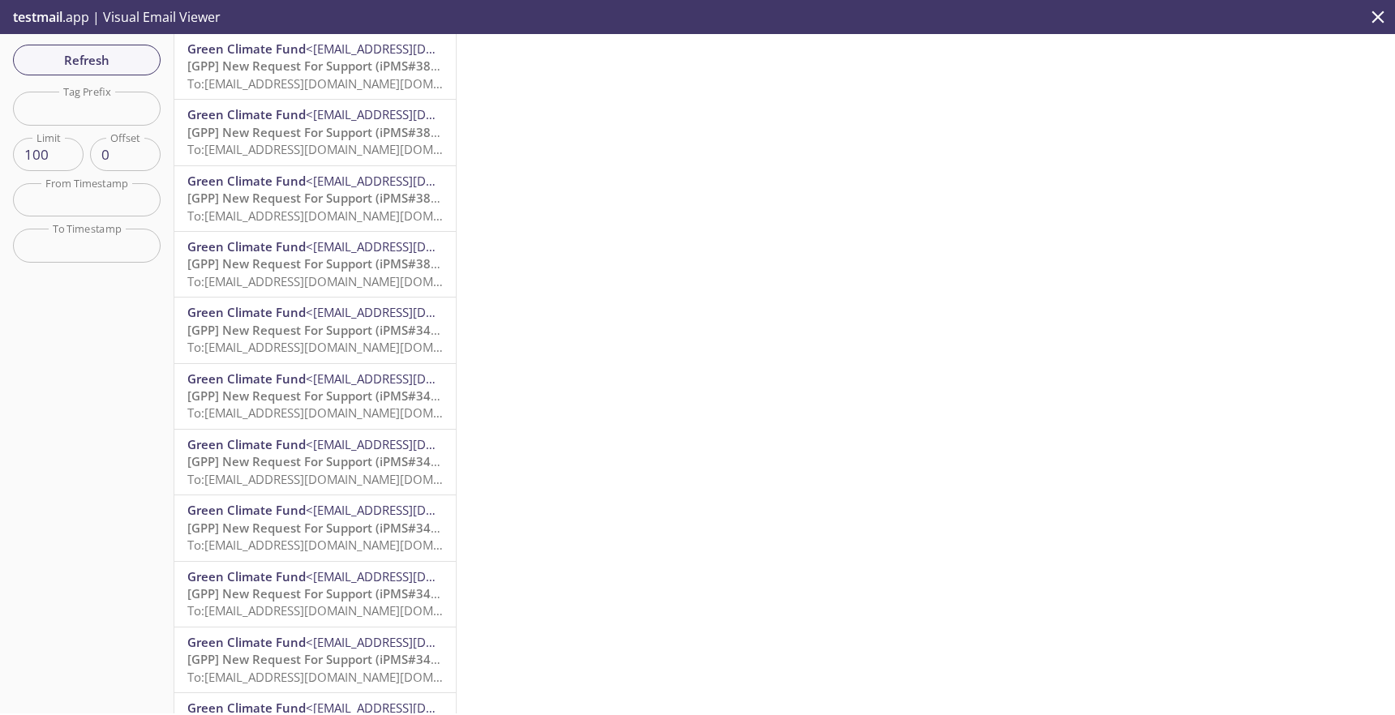
click at [80, 187] on input "text" at bounding box center [87, 199] width 148 height 33
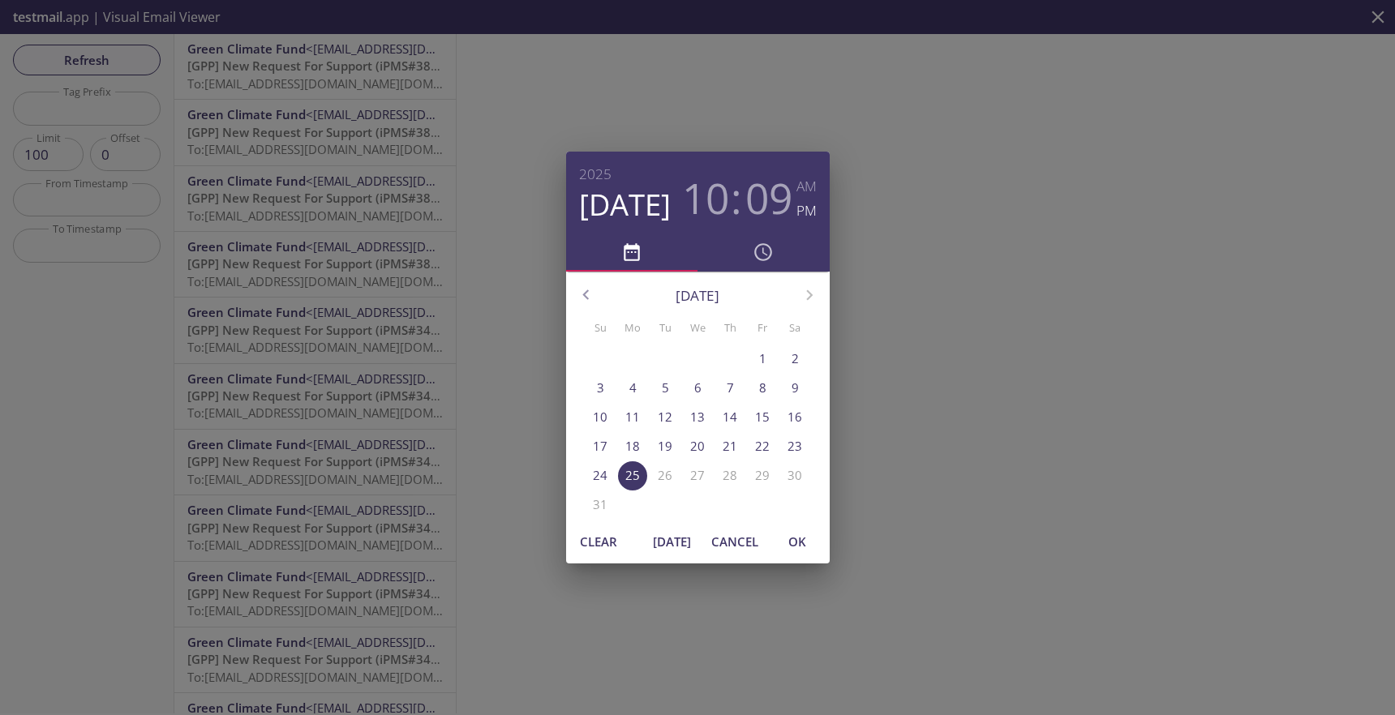
click at [798, 543] on span "OK" at bounding box center [797, 541] width 39 height 21
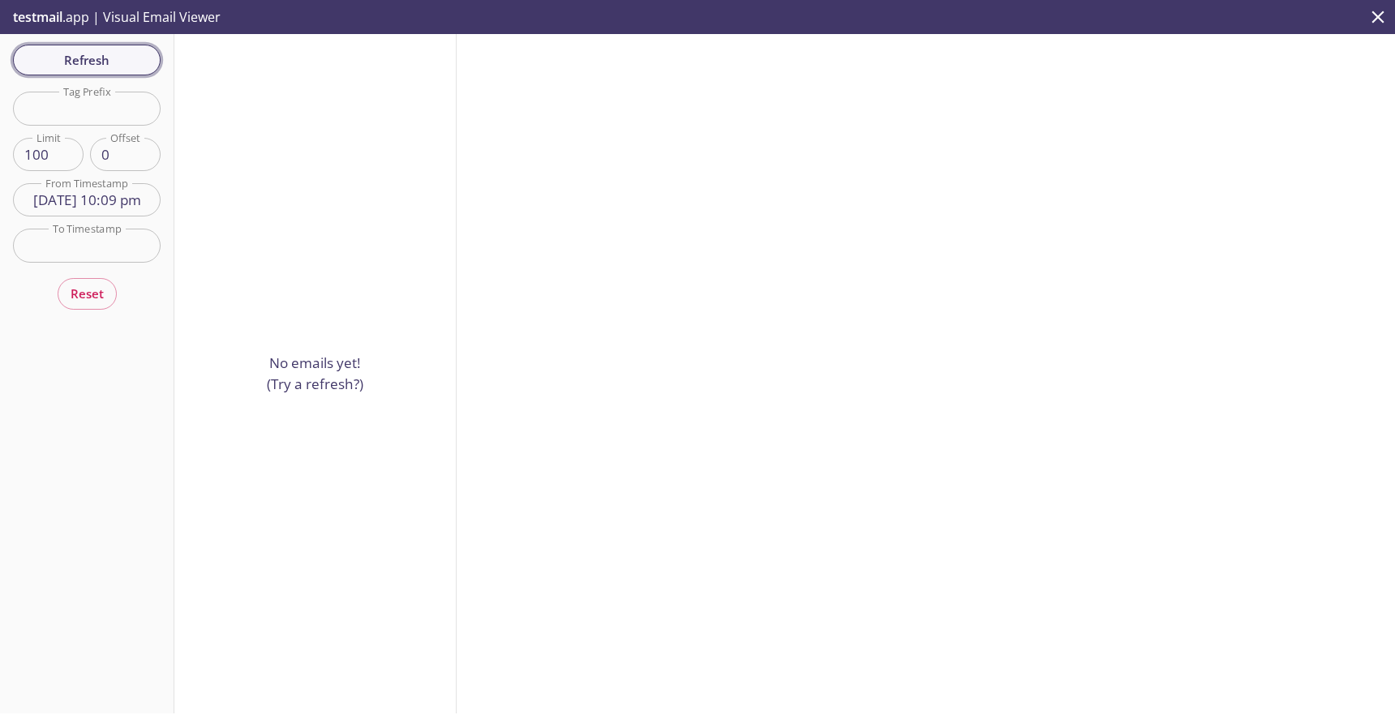
click at [115, 56] on span "Refresh" at bounding box center [87, 59] width 122 height 21
click at [69, 56] on span "Refresh" at bounding box center [87, 59] width 122 height 21
click at [92, 59] on span "Refresh" at bounding box center [87, 59] width 122 height 21
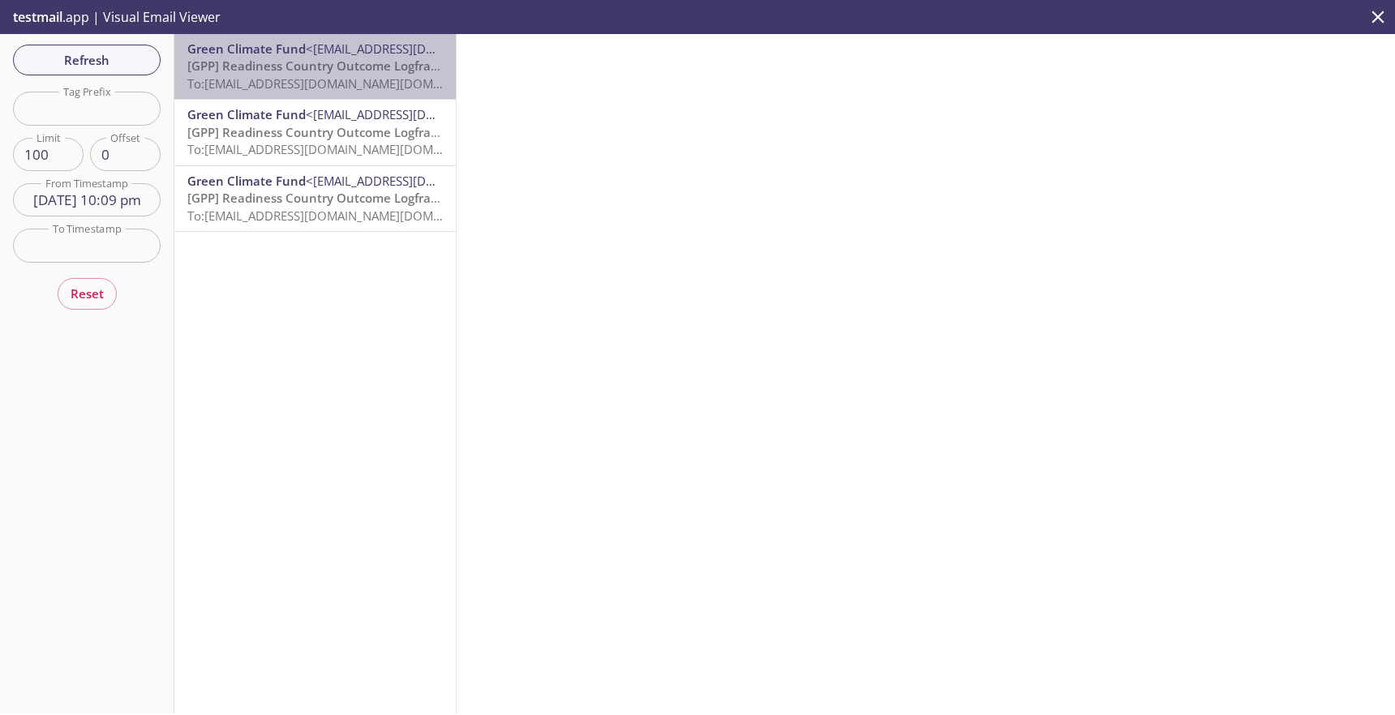
click at [276, 81] on span "To: [EMAIL_ADDRESS][DOMAIN_NAME][DOMAIN_NAME]" at bounding box center [341, 83] width 308 height 16
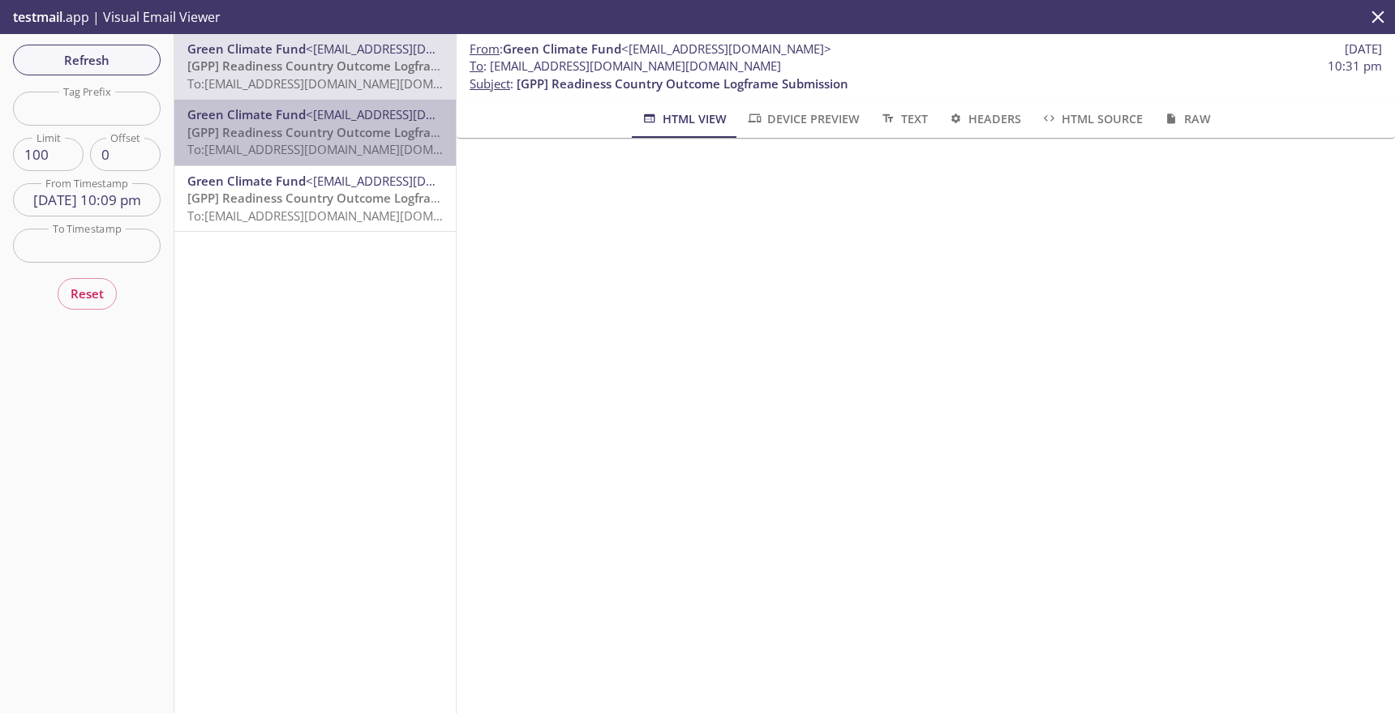
click at [337, 144] on span "To: [EMAIL_ADDRESS][DOMAIN_NAME][DOMAIN_NAME]" at bounding box center [341, 149] width 308 height 16
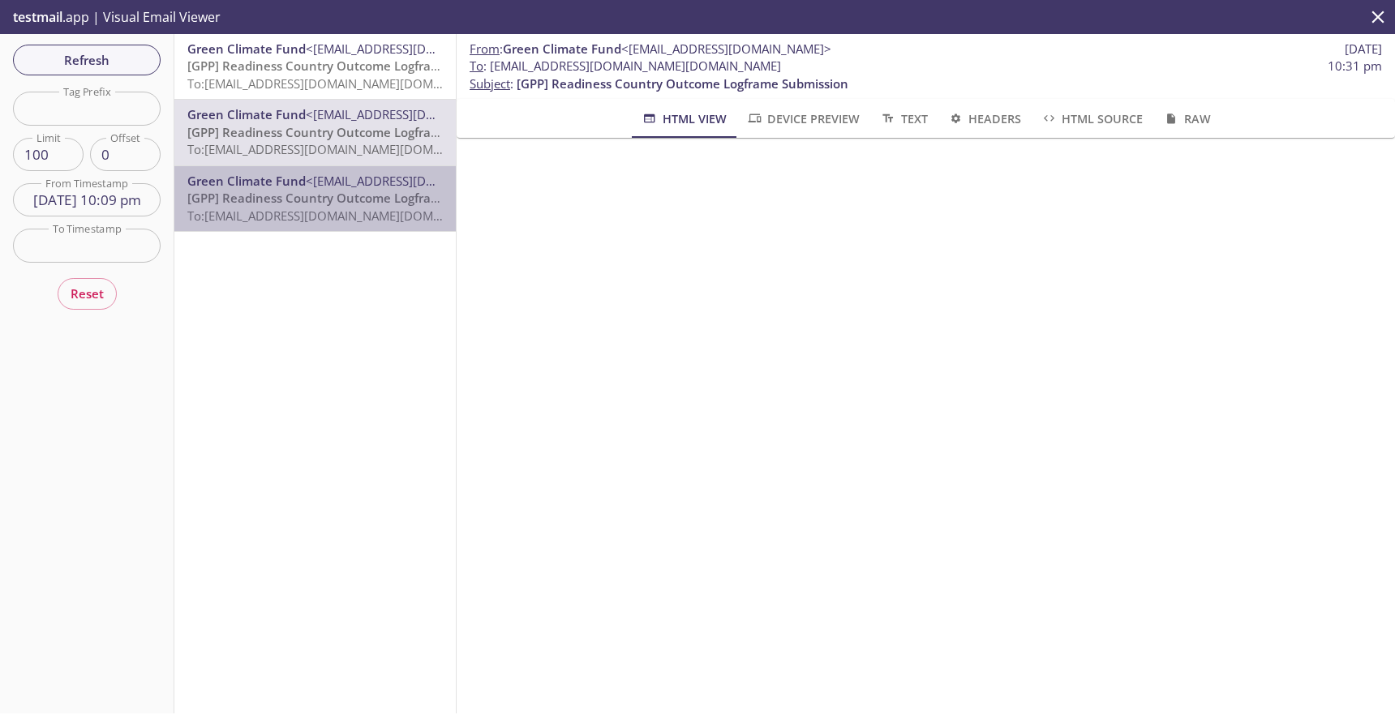
click at [321, 184] on span "<[EMAIL_ADDRESS][DOMAIN_NAME]>" at bounding box center [411, 181] width 210 height 16
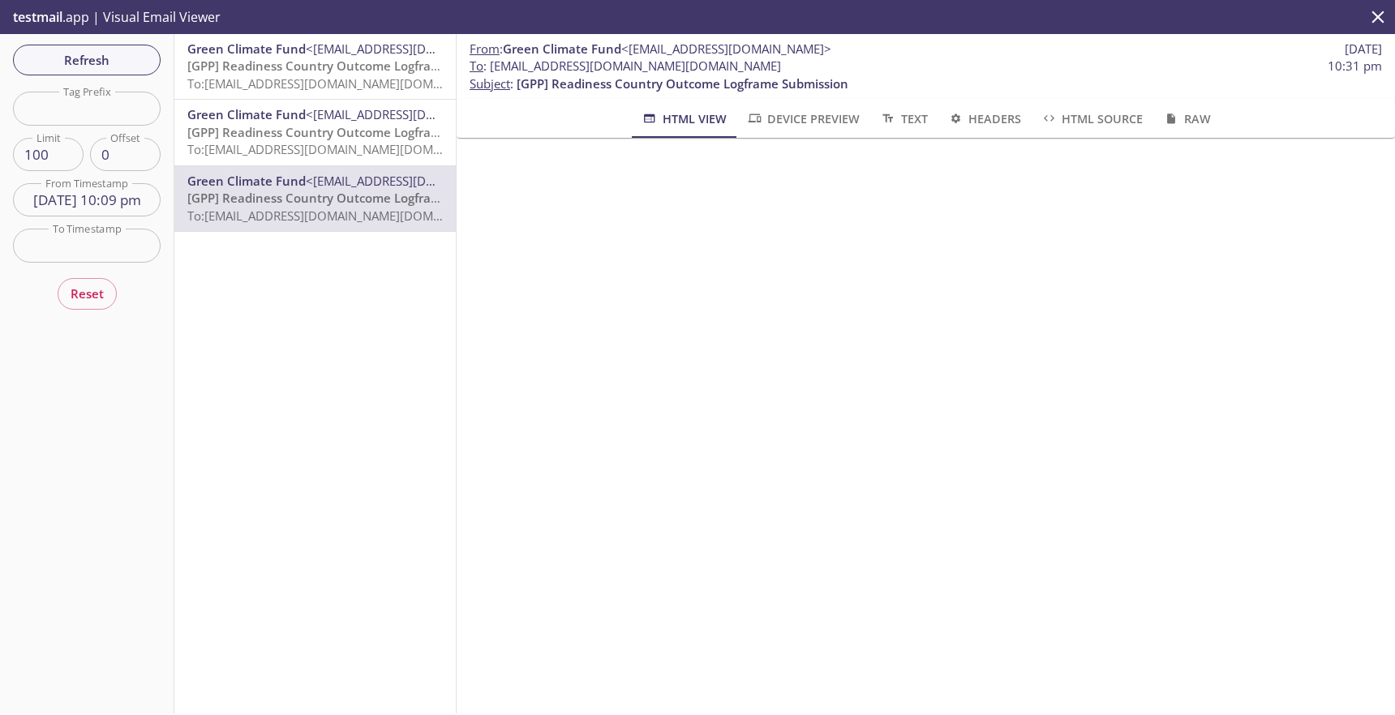
click at [332, 144] on span "To: [EMAIL_ADDRESS][DOMAIN_NAME][DOMAIN_NAME]" at bounding box center [341, 149] width 308 height 16
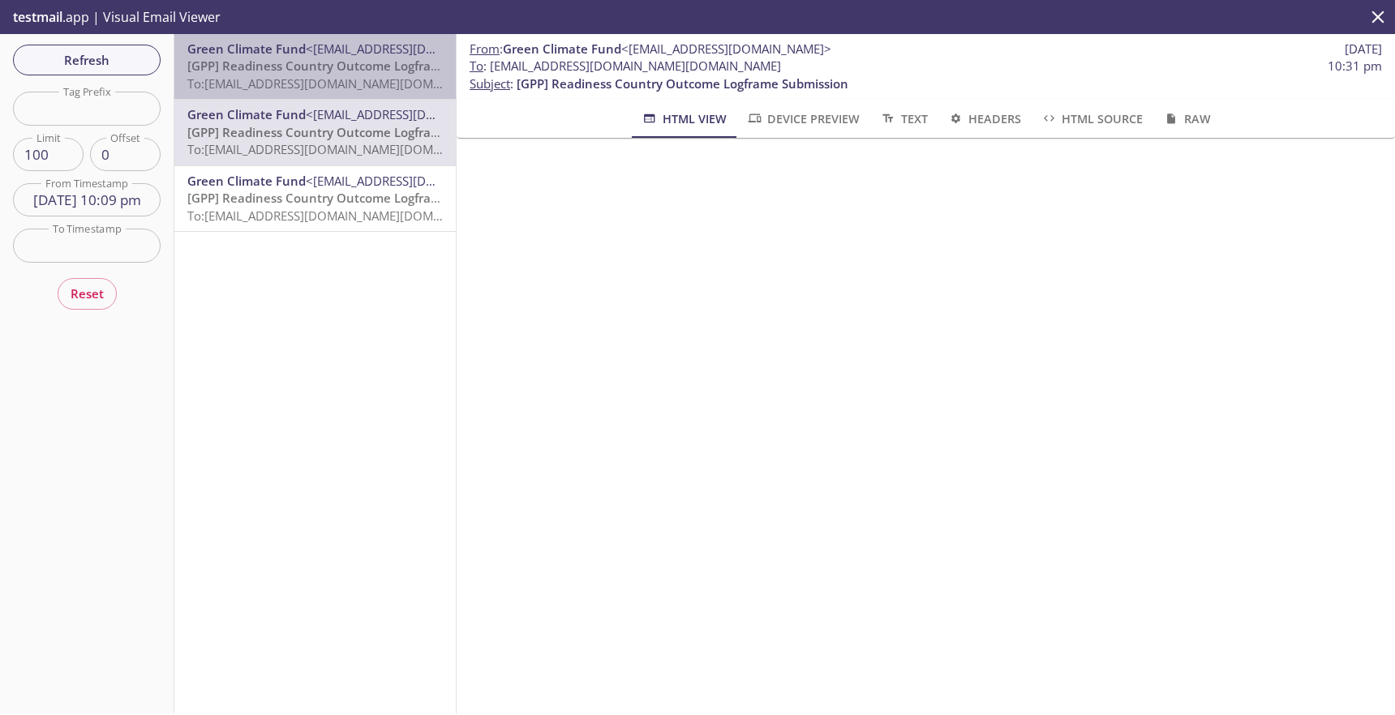
click at [335, 79] on span "To: [EMAIL_ADDRESS][DOMAIN_NAME][DOMAIN_NAME]" at bounding box center [341, 83] width 308 height 16
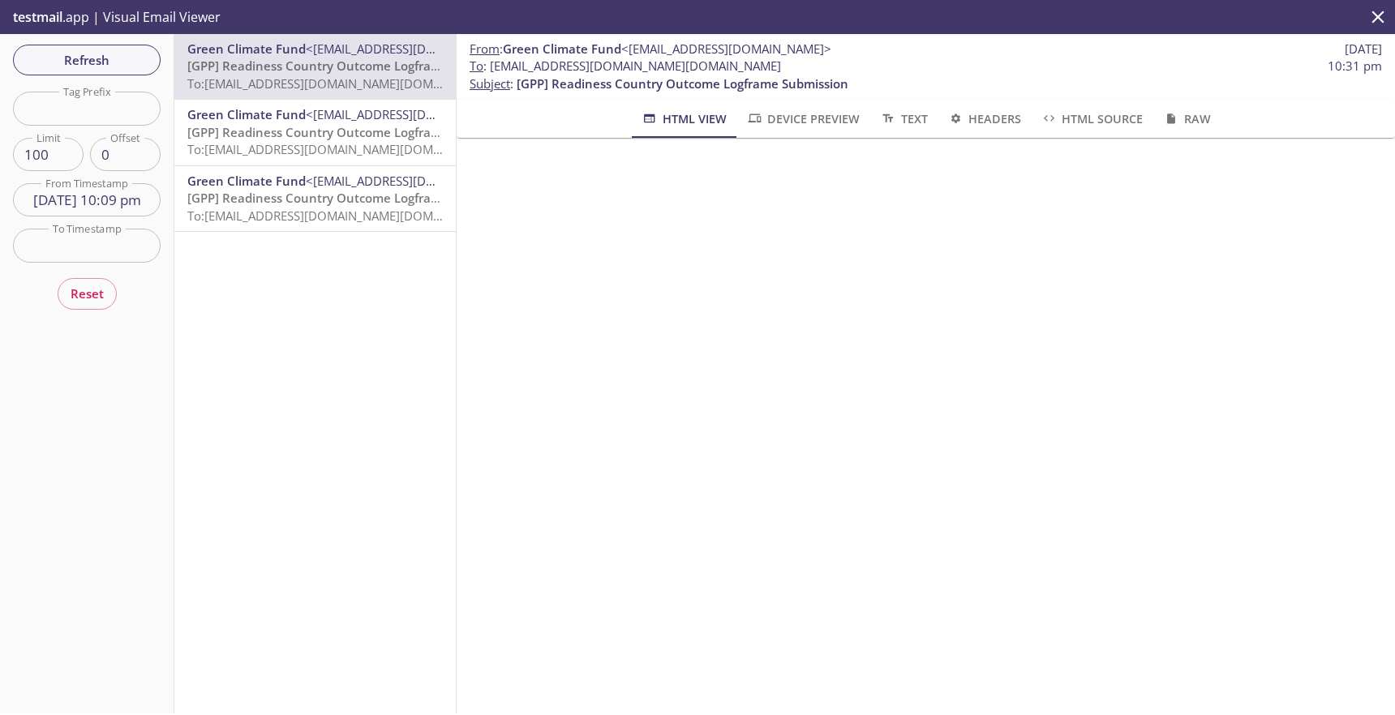
click at [323, 193] on span "[GPP] Readiness Country Outcome Logframe Submission" at bounding box center [353, 198] width 332 height 16
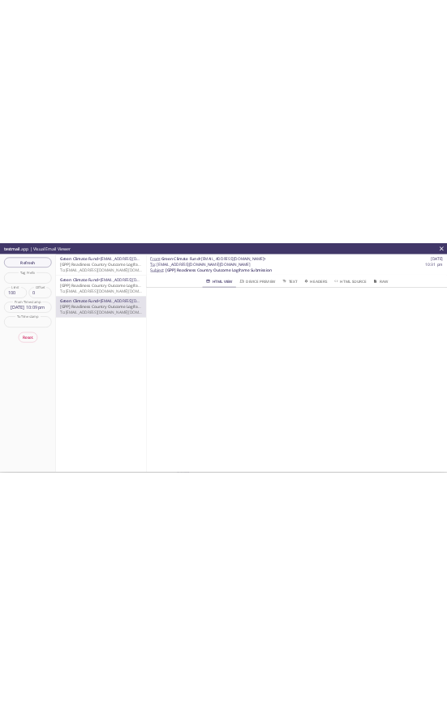
scroll to position [127, 0]
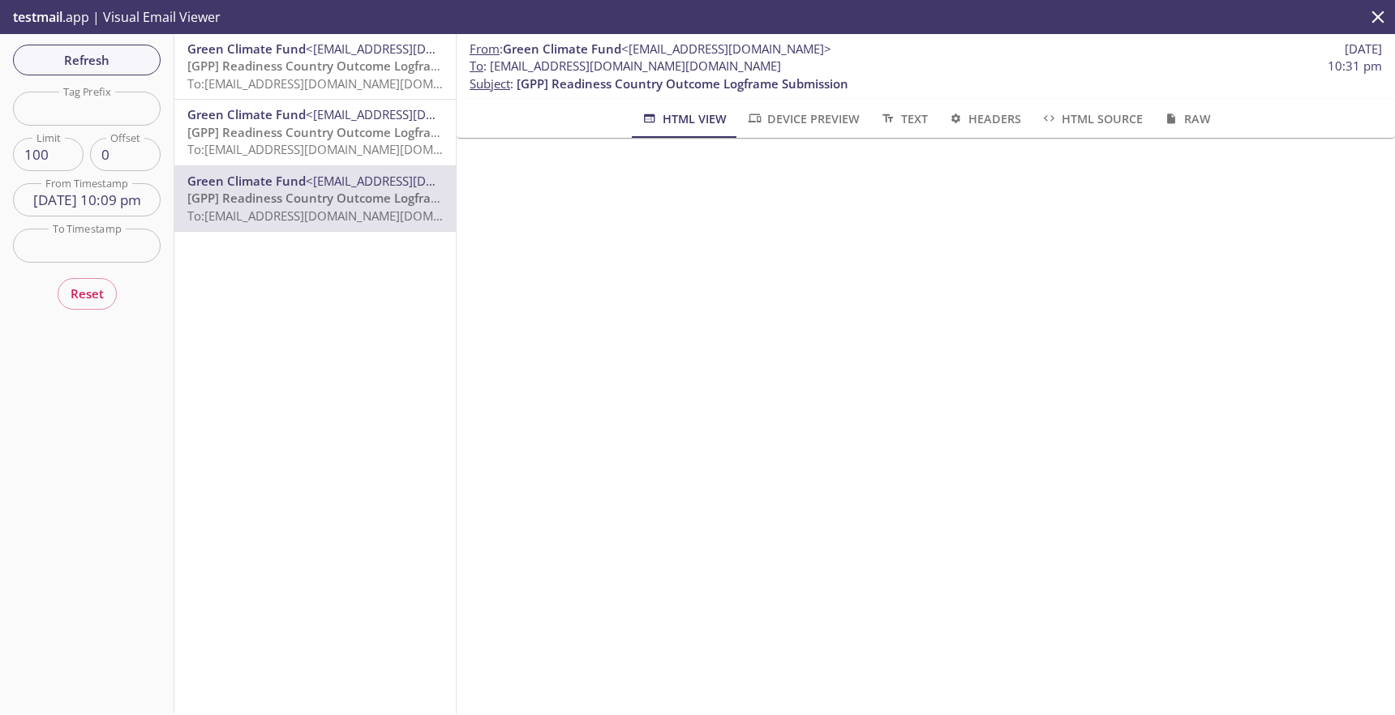
click at [89, 202] on input "[DATE] 10:09 pm" at bounding box center [87, 199] width 148 height 33
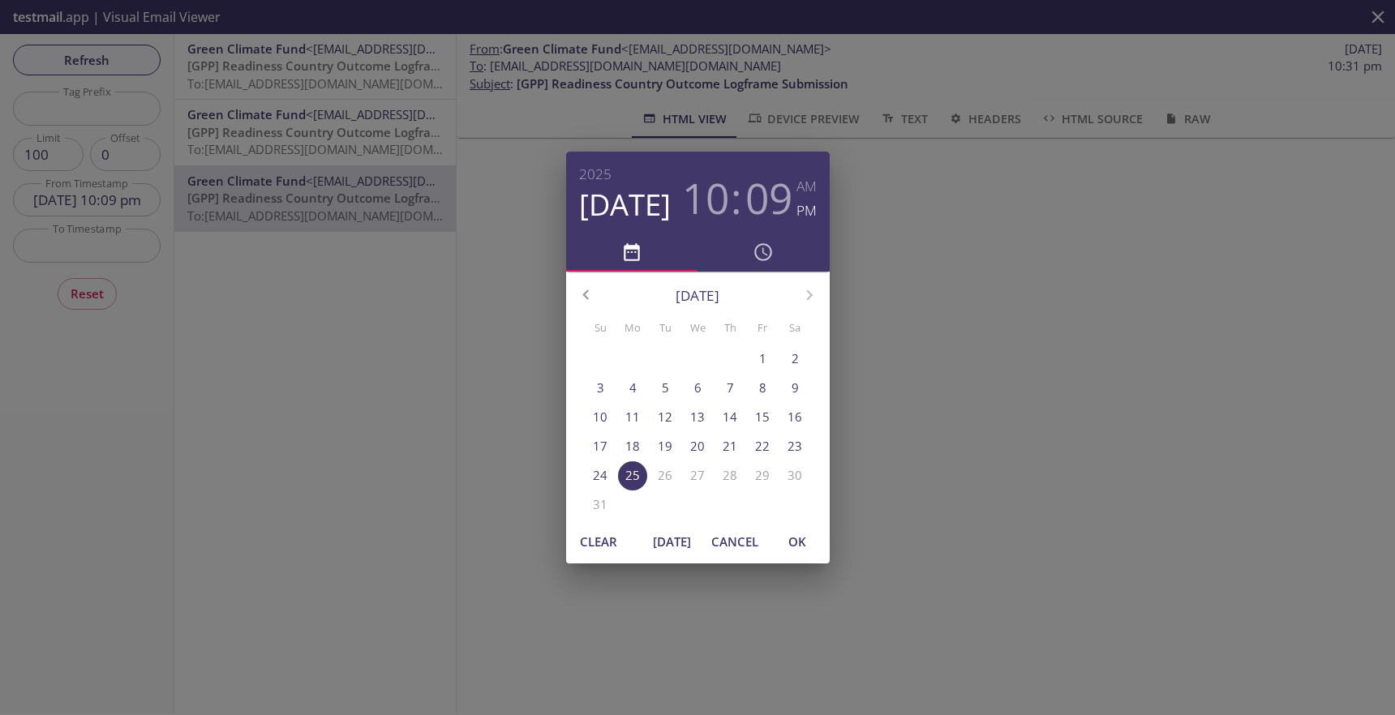
click at [761, 255] on icon "button" at bounding box center [763, 252] width 21 height 21
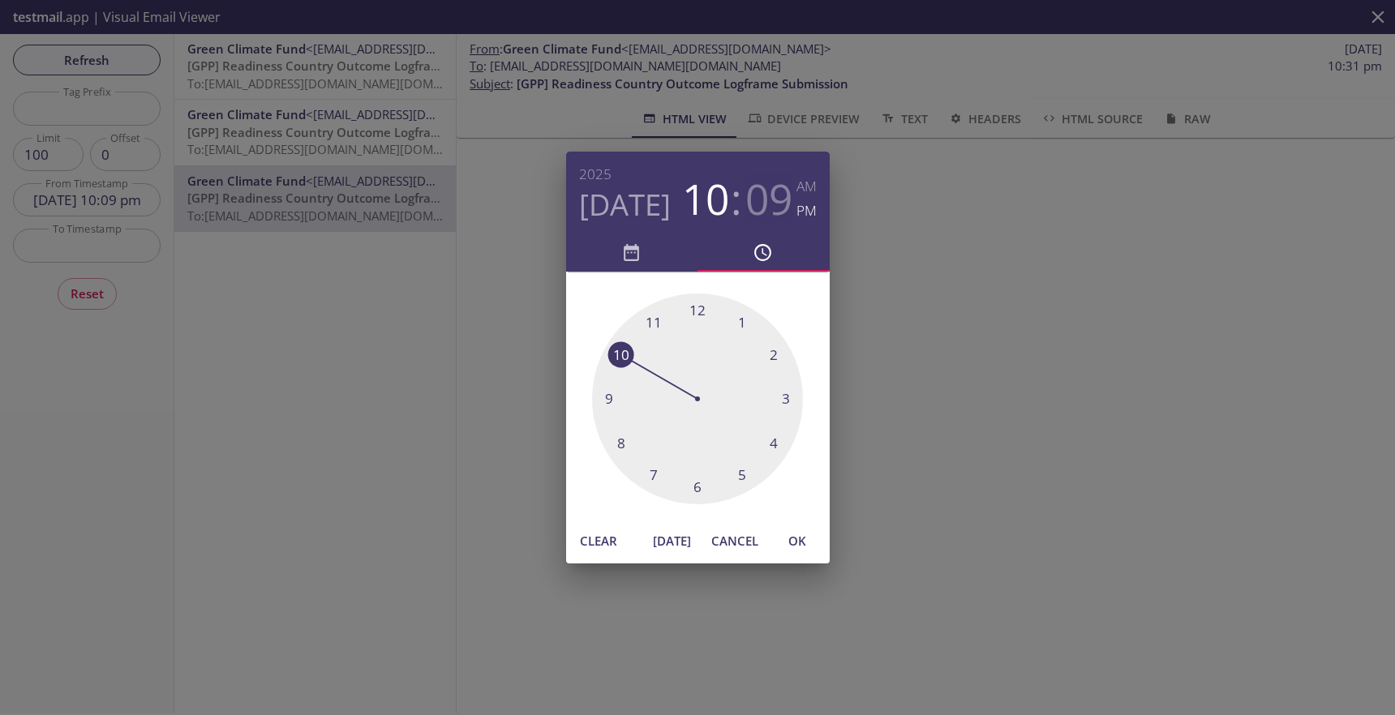
click at [774, 199] on h3 "09" at bounding box center [768, 198] width 47 height 49
click at [670, 540] on span "[DATE]" at bounding box center [672, 540] width 39 height 21
click at [794, 547] on span "OK" at bounding box center [797, 540] width 39 height 21
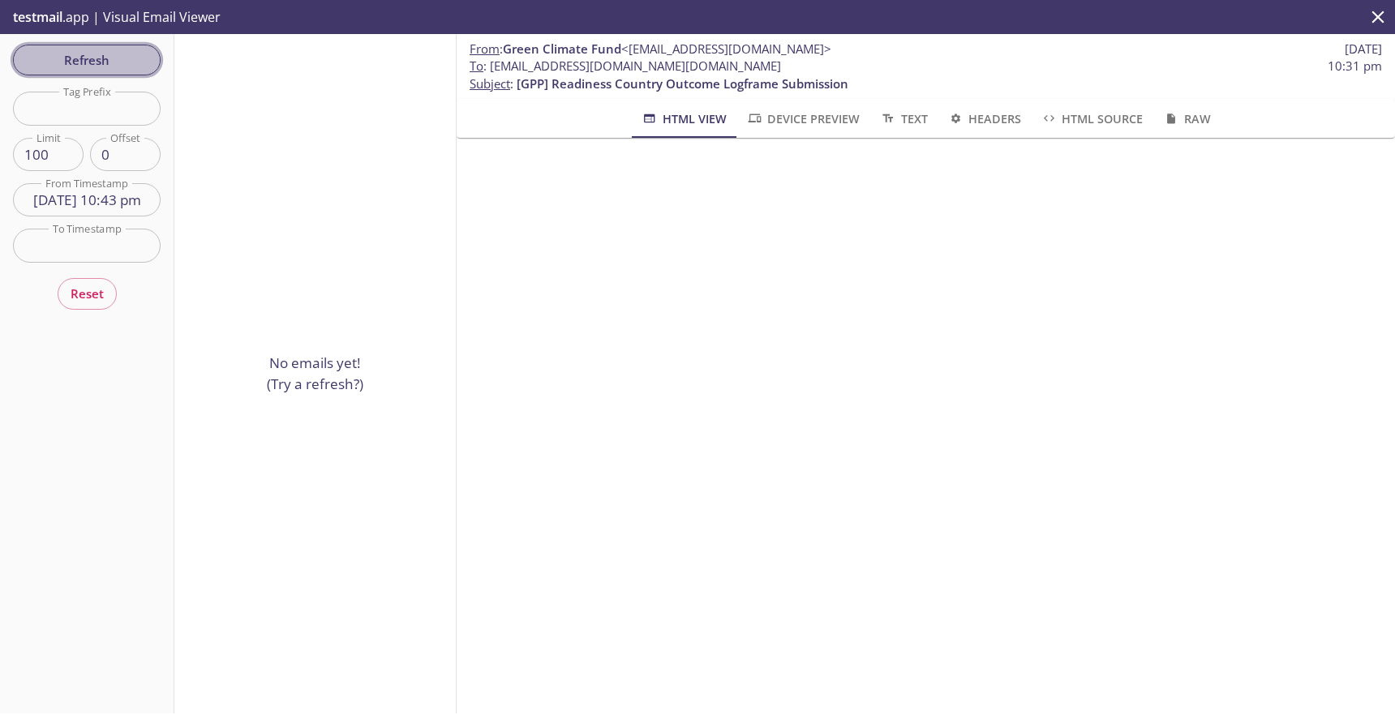
click at [84, 56] on span "Refresh" at bounding box center [87, 59] width 122 height 21
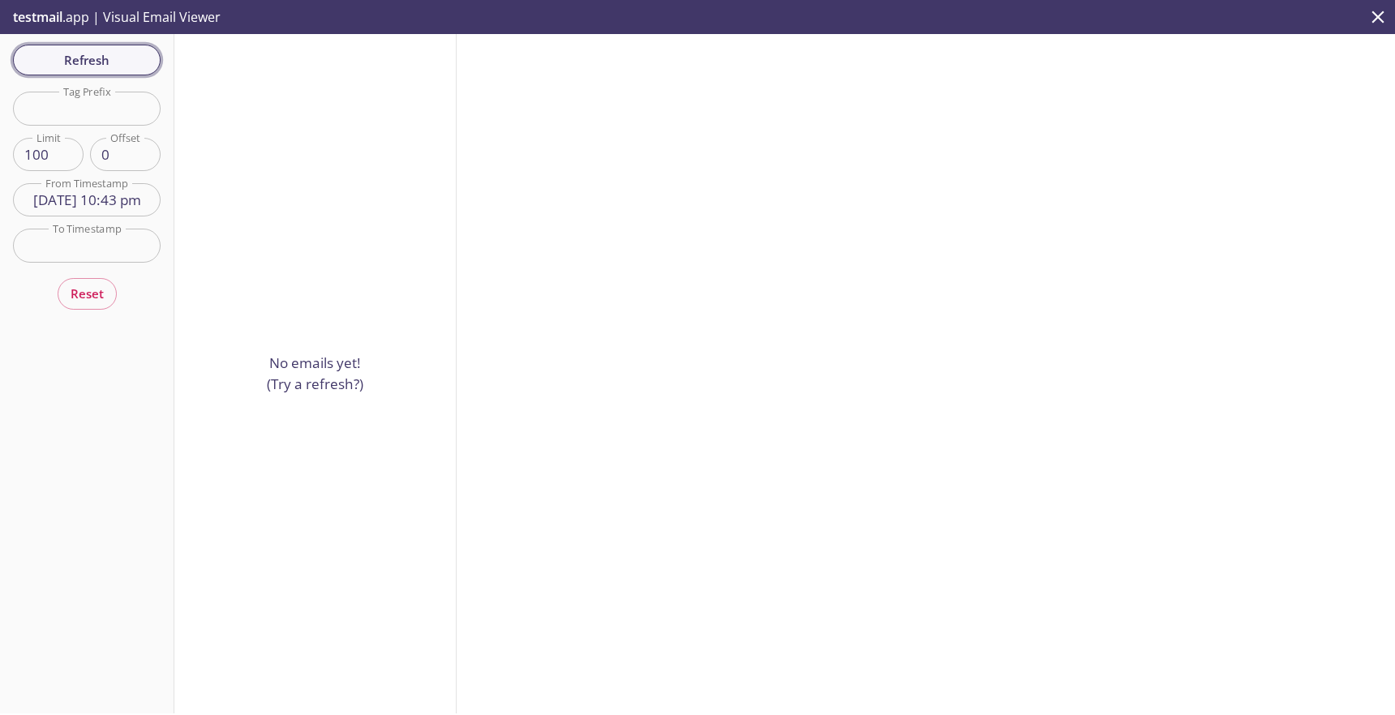
click at [88, 54] on span "Refresh" at bounding box center [87, 59] width 122 height 21
click at [106, 63] on span "Refresh" at bounding box center [87, 59] width 122 height 21
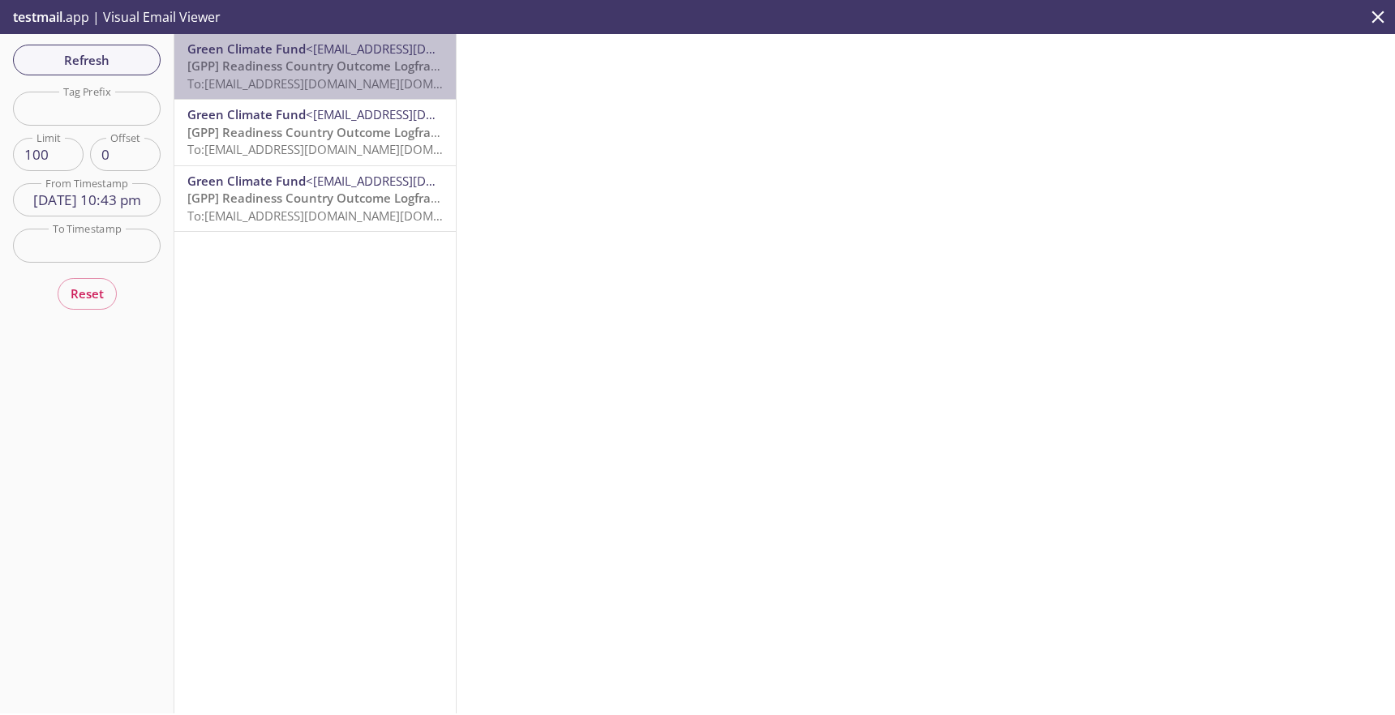
click at [260, 62] on span "[GPP] Readiness Country Outcome Logframe Submission" at bounding box center [353, 66] width 332 height 16
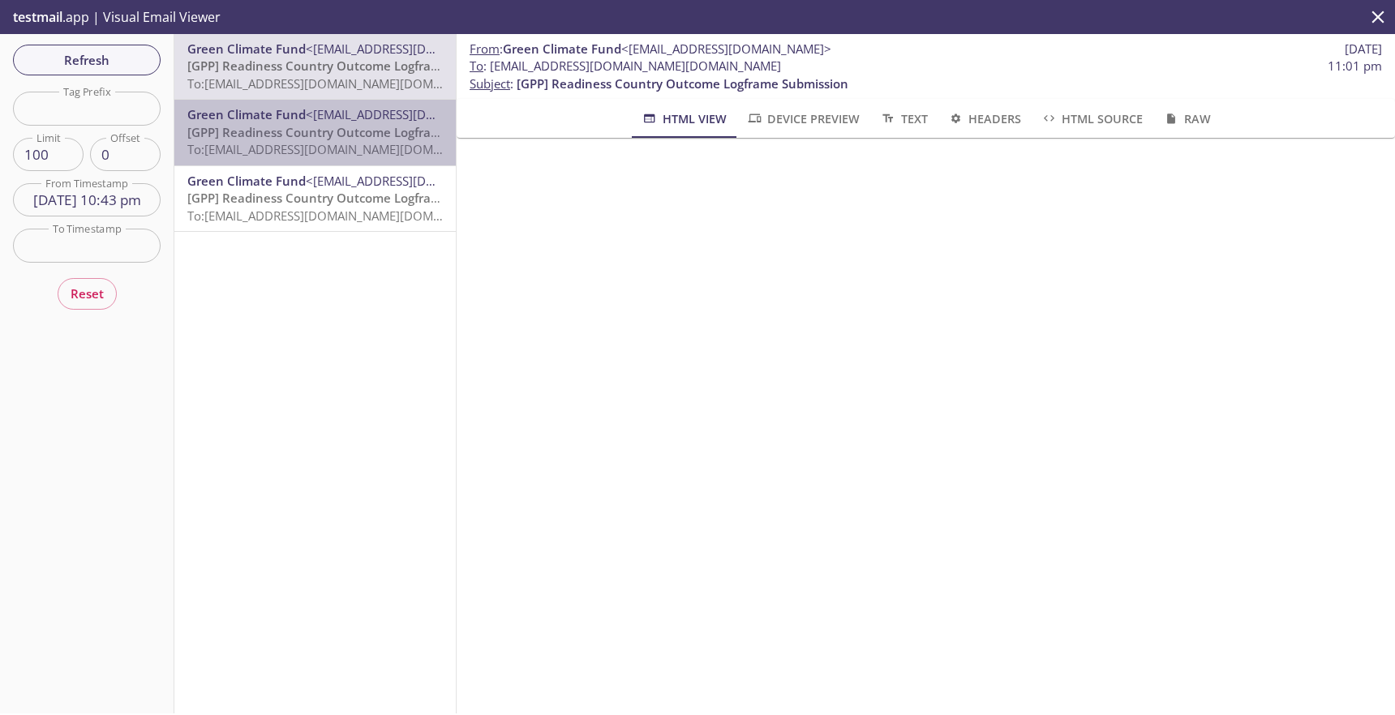
click at [260, 132] on span "[GPP] Readiness Country Outcome Logframe Submission" at bounding box center [353, 132] width 332 height 16
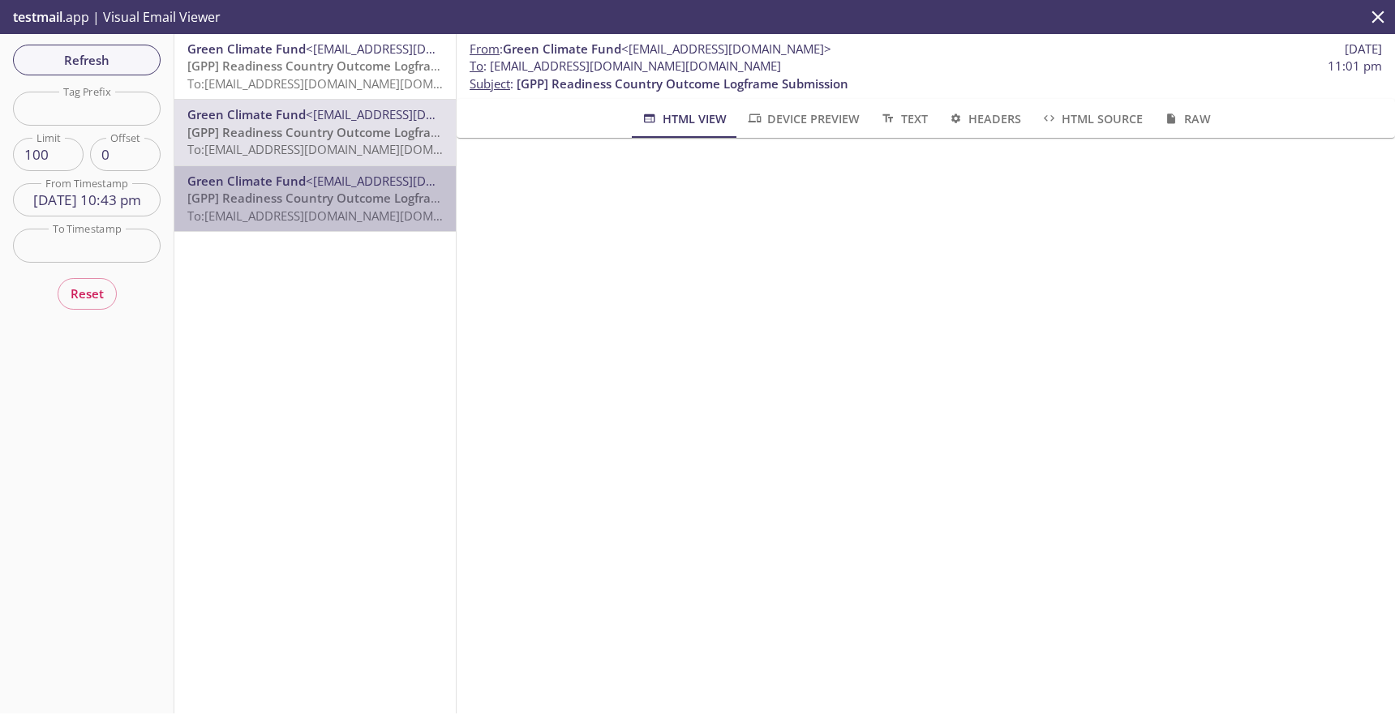
click at [258, 195] on span "[GPP] Readiness Country Outcome Logframe Submission" at bounding box center [353, 198] width 332 height 16
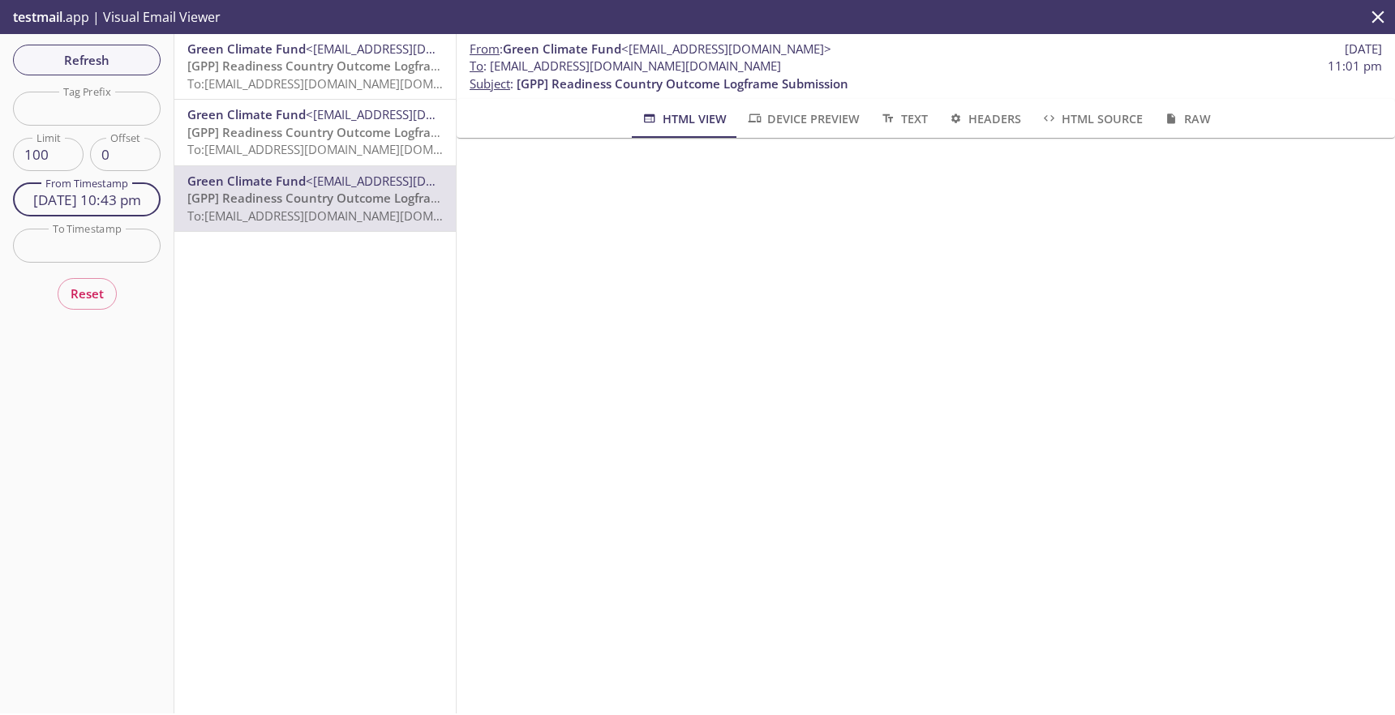
click at [102, 205] on input "[DATE] 10:43 pm" at bounding box center [87, 199] width 148 height 33
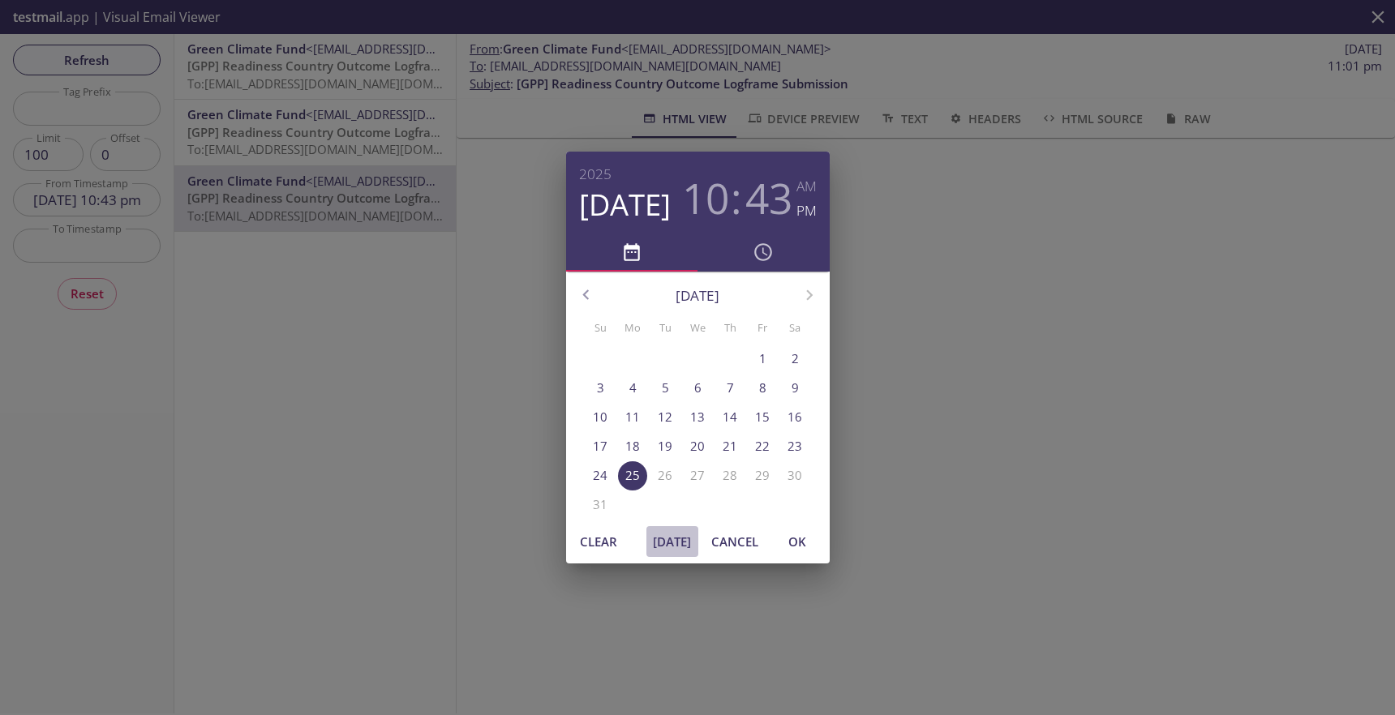
click at [668, 541] on span "[DATE]" at bounding box center [672, 541] width 39 height 21
click at [793, 543] on span "OK" at bounding box center [797, 541] width 39 height 21
type input "[DATE] 11:09 pm"
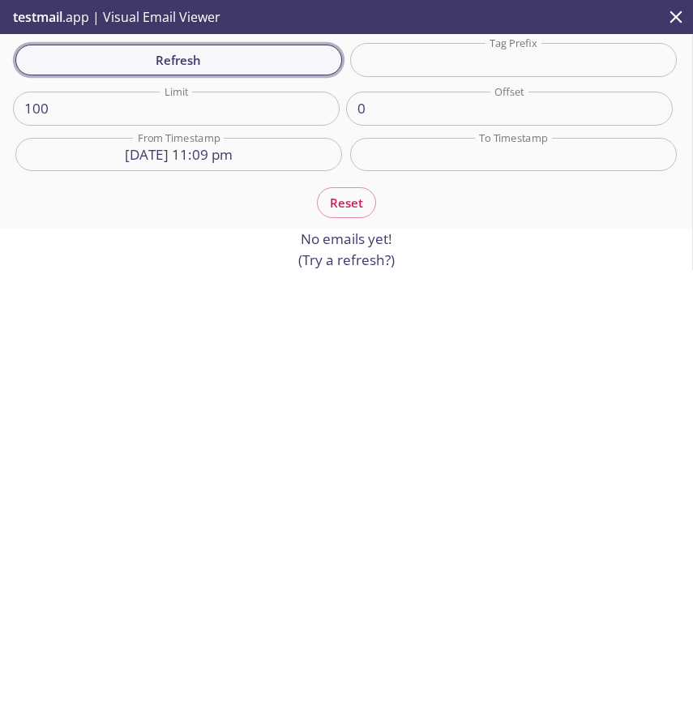
click at [286, 56] on span "Refresh" at bounding box center [178, 59] width 301 height 21
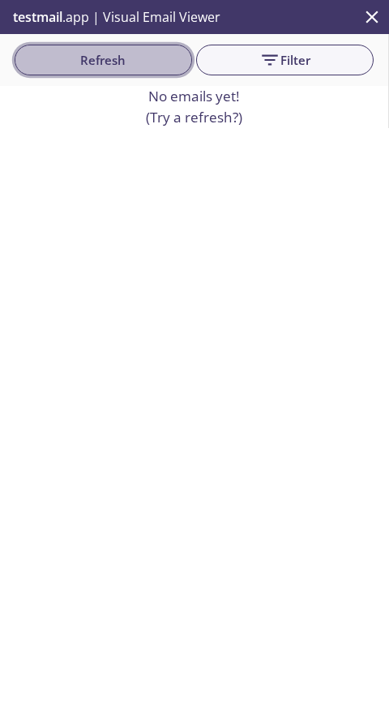
click at [75, 69] on span "Refresh" at bounding box center [104, 59] width 152 height 21
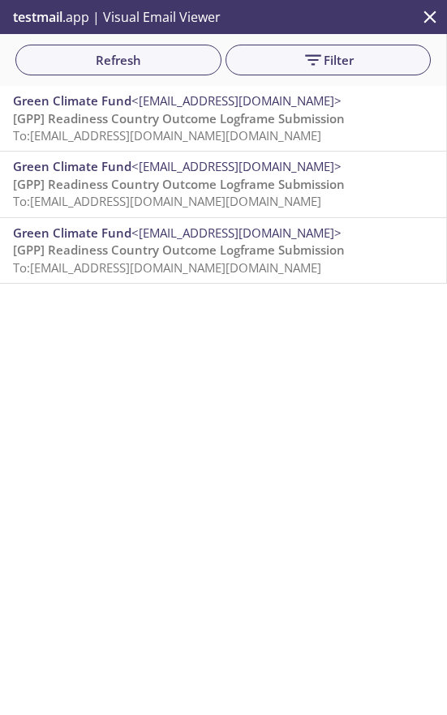
click at [76, 110] on span "[GPP] Readiness Country Outcome Logframe Submission" at bounding box center [179, 118] width 332 height 16
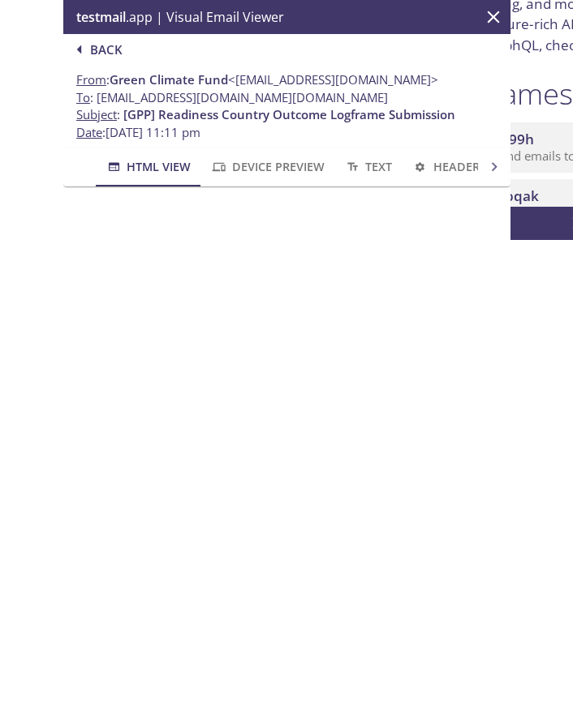
scroll to position [75, 0]
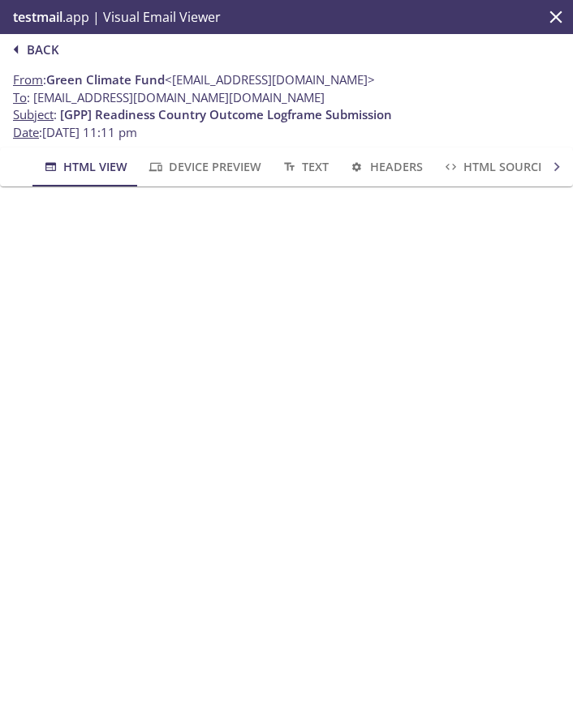
click at [53, 47] on span "Back" at bounding box center [32, 49] width 52 height 21
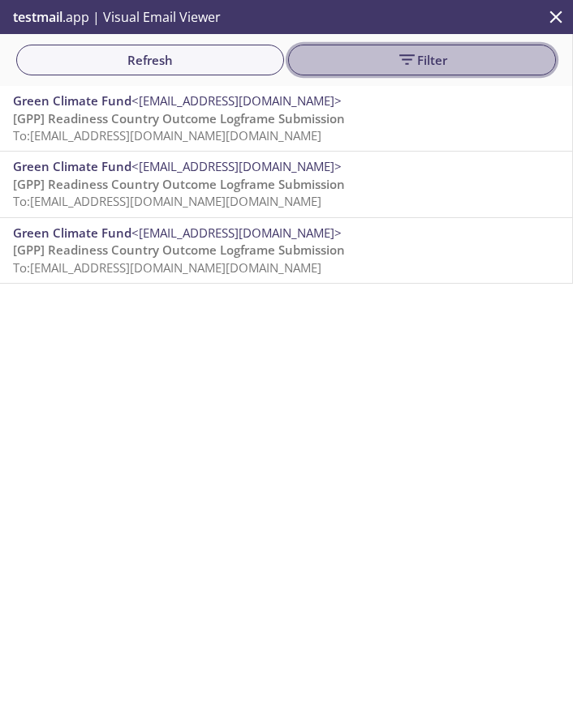
click at [307, 71] on span "Filter" at bounding box center [422, 59] width 242 height 21
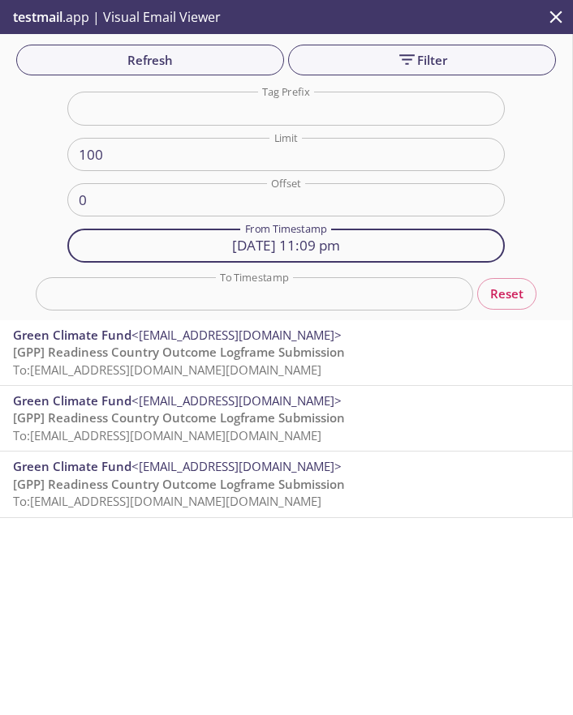
click at [198, 247] on input "[DATE] 11:09 pm" at bounding box center [285, 245] width 436 height 33
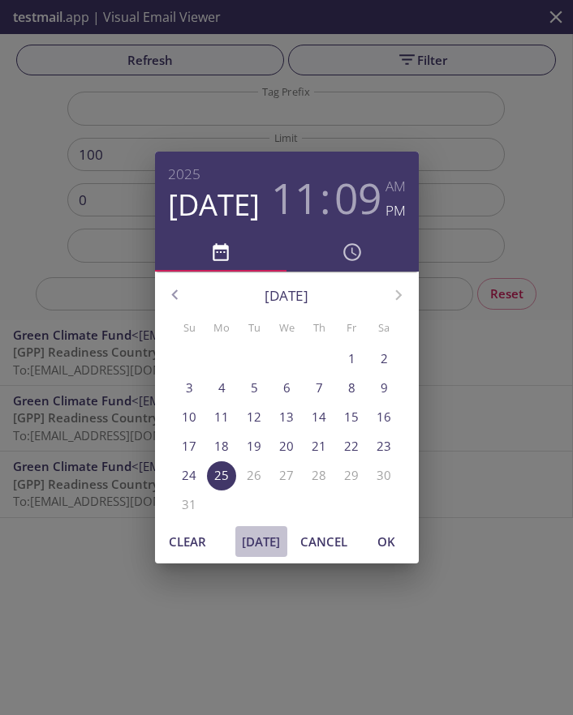
click at [260, 543] on span "[DATE]" at bounding box center [261, 541] width 39 height 21
click at [380, 542] on span "OK" at bounding box center [386, 541] width 39 height 21
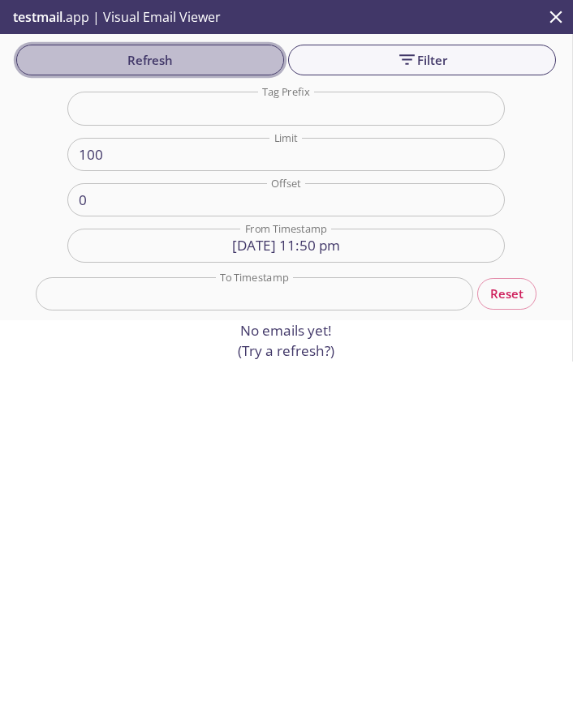
click at [181, 51] on span "Refresh" at bounding box center [150, 59] width 242 height 21
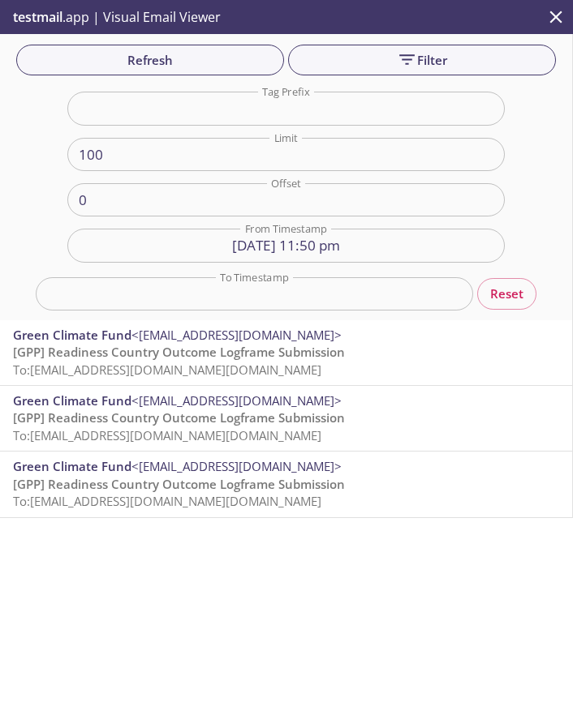
click at [405, 255] on input "[DATE] 11:50 pm" at bounding box center [285, 245] width 436 height 33
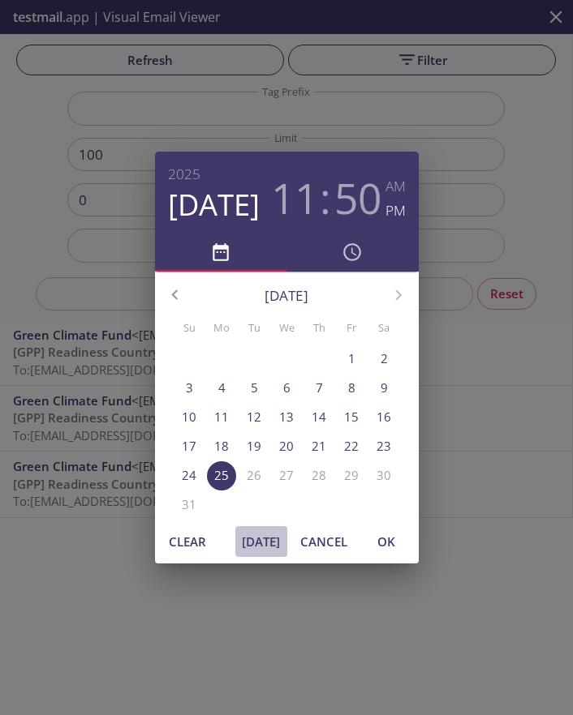
click at [260, 539] on span "[DATE]" at bounding box center [261, 541] width 39 height 21
click at [387, 533] on span "OK" at bounding box center [386, 541] width 39 height 21
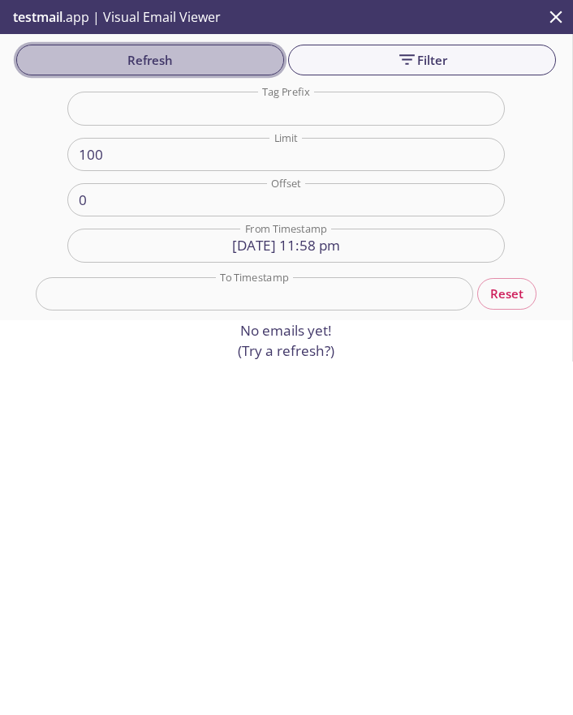
click at [233, 56] on span "Refresh" at bounding box center [150, 59] width 242 height 21
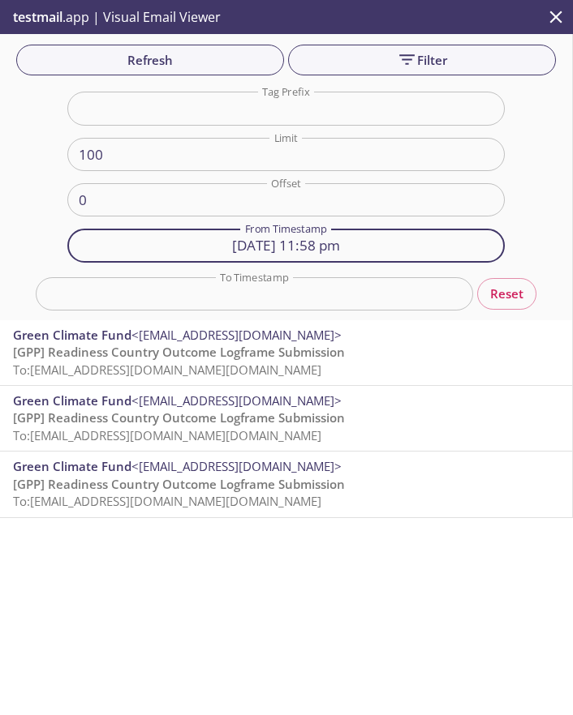
click at [240, 237] on input "[DATE] 11:58 pm" at bounding box center [285, 245] width 436 height 33
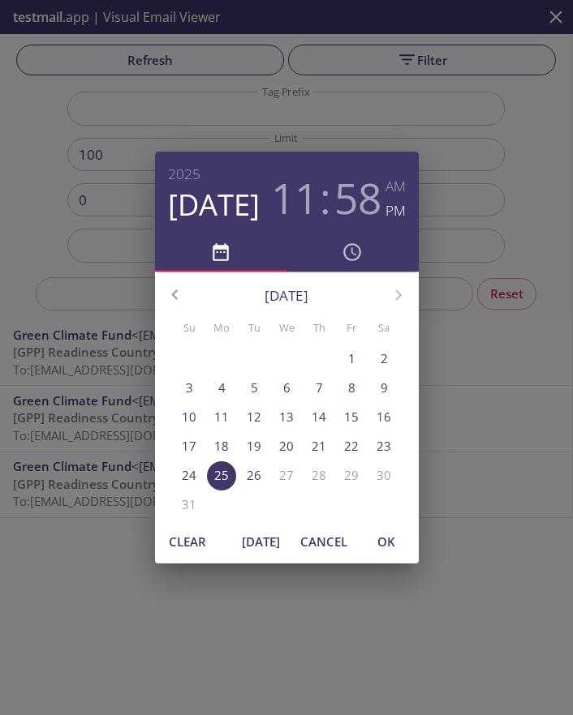
click at [255, 545] on span "[DATE]" at bounding box center [261, 541] width 39 height 21
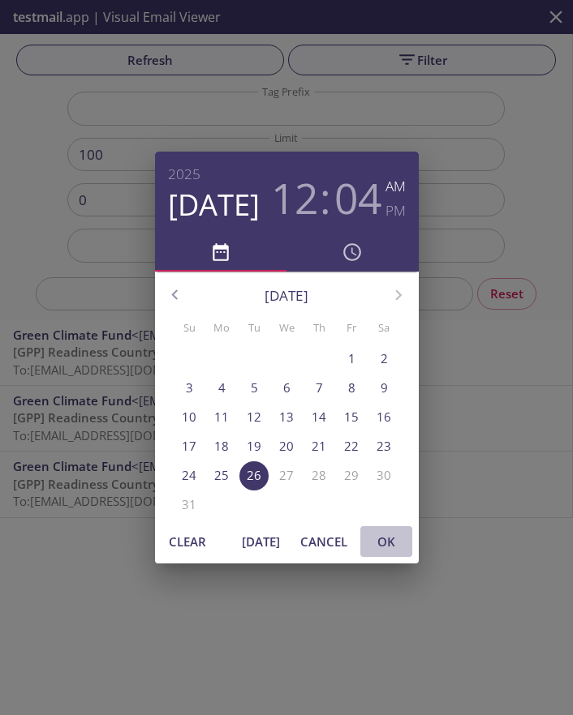
click at [384, 545] on span "OK" at bounding box center [386, 541] width 39 height 21
type input "[DATE] 12:04 am"
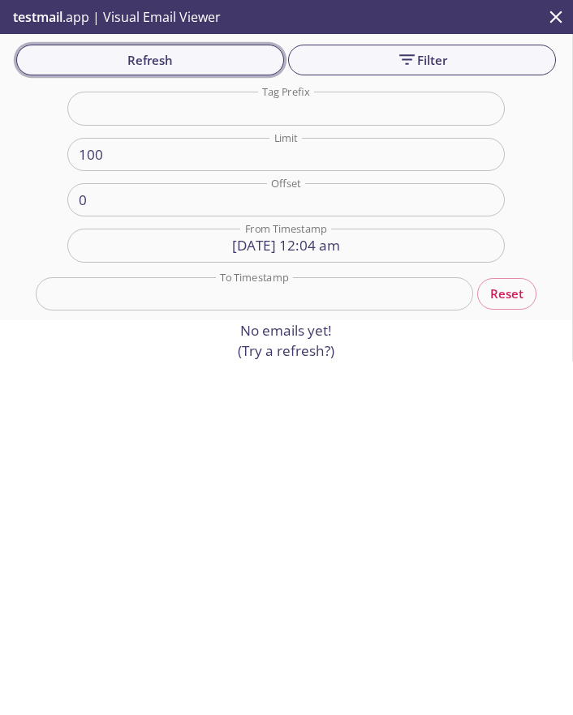
click at [205, 70] on span "Refresh" at bounding box center [150, 59] width 242 height 21
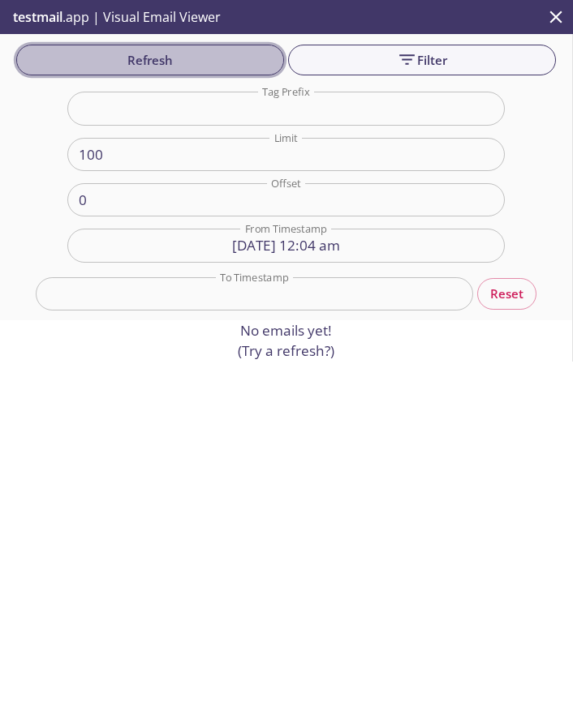
click at [205, 70] on span "Refresh" at bounding box center [150, 59] width 242 height 21
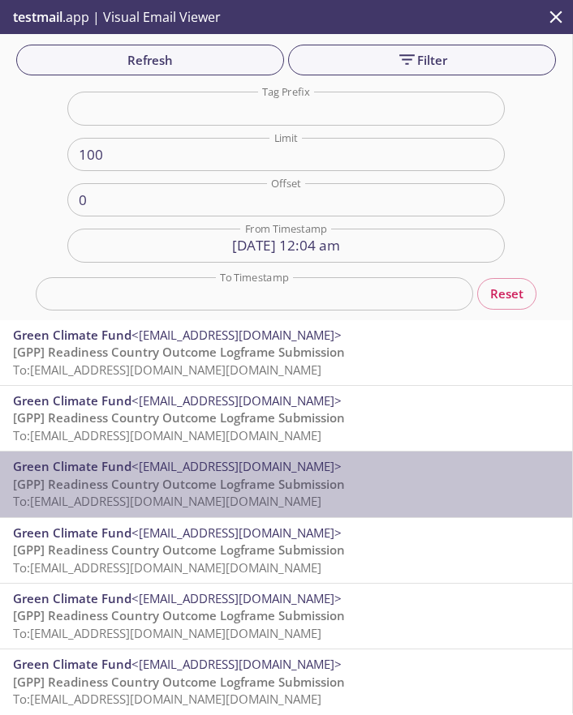
click at [183, 500] on span "To: [EMAIL_ADDRESS][DOMAIN_NAME][DOMAIN_NAME]" at bounding box center [167, 501] width 308 height 16
